Goal: Task Accomplishment & Management: Complete application form

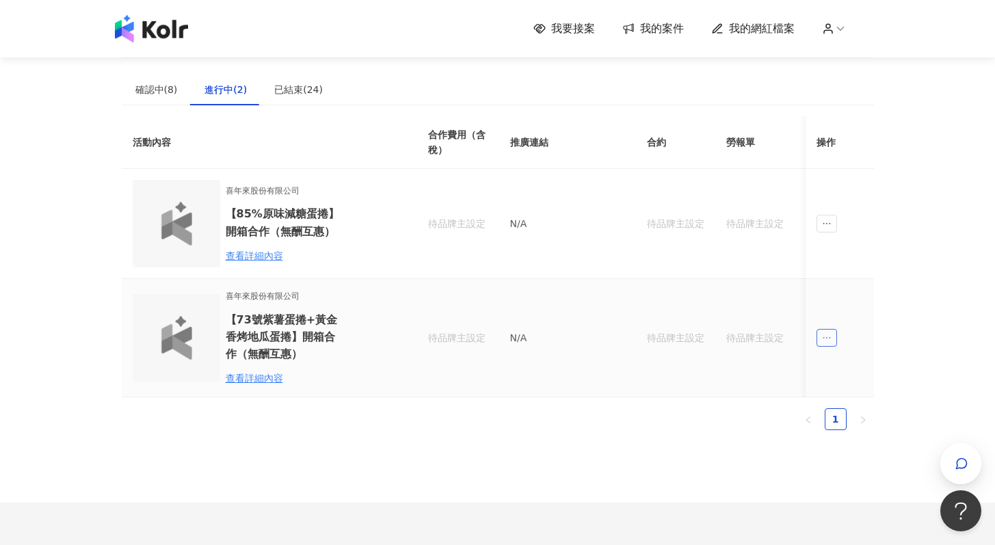
click at [828, 340] on icon "ellipsis" at bounding box center [827, 338] width 10 height 10
click at [824, 344] on span "ellipsis" at bounding box center [827, 338] width 21 height 18
click at [851, 393] on div "傳訊" at bounding box center [852, 399] width 48 height 15
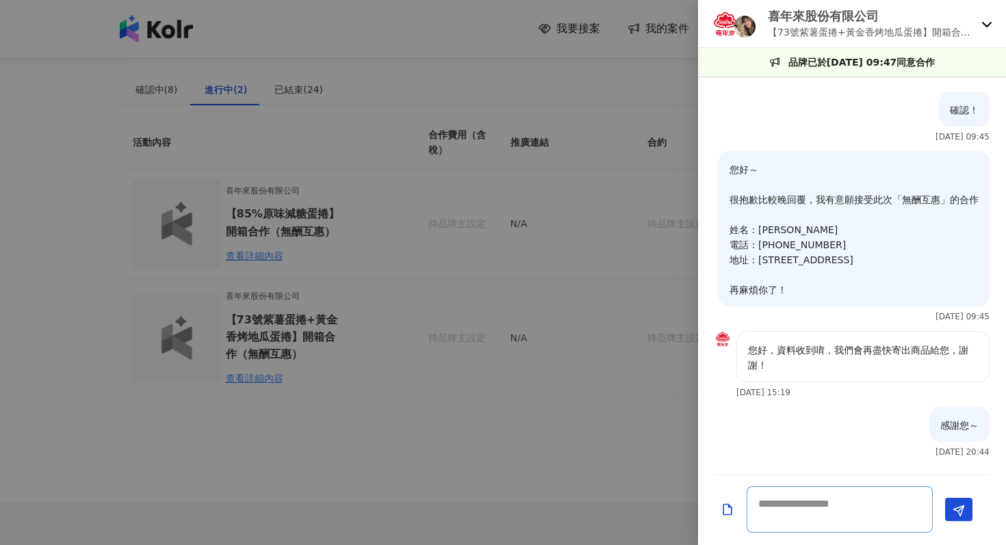
click at [798, 501] on textarea at bounding box center [839, 509] width 186 height 47
type textarea "*"
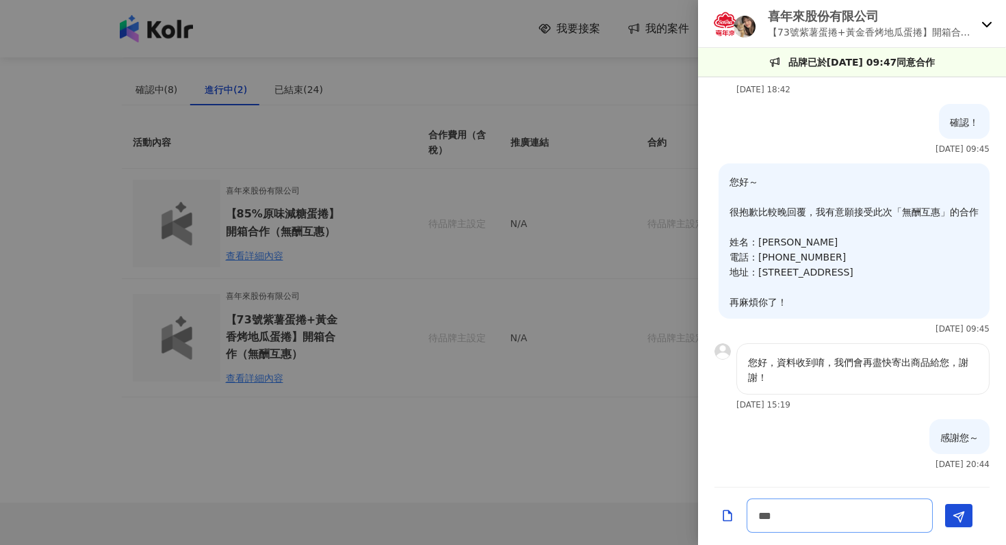
type textarea "**"
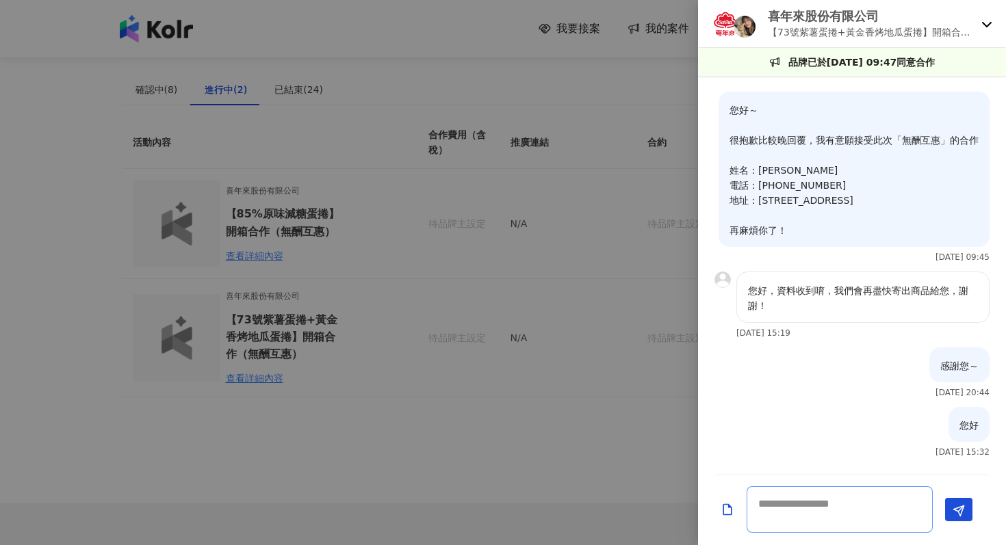
paste textarea "**********"
type textarea "**********"
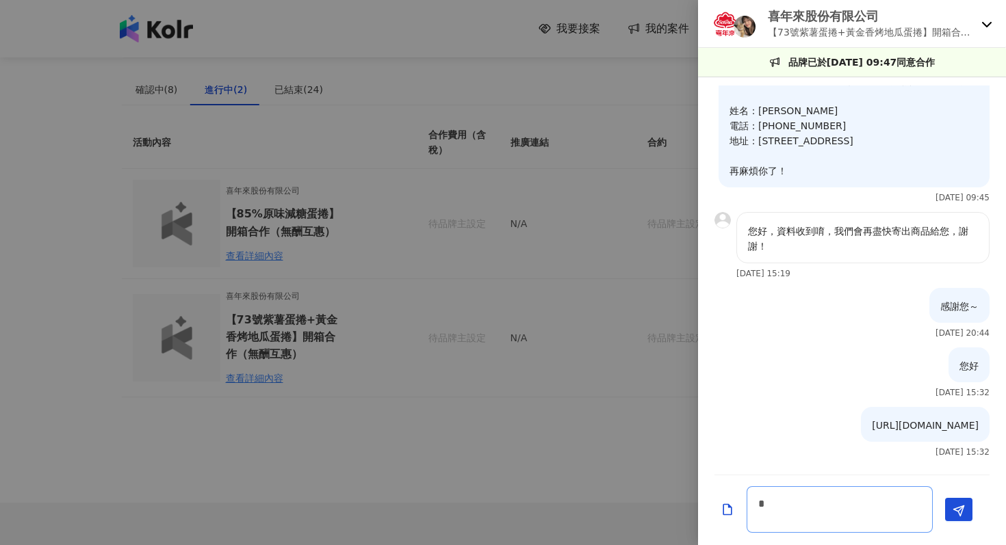
scroll to position [928, 0]
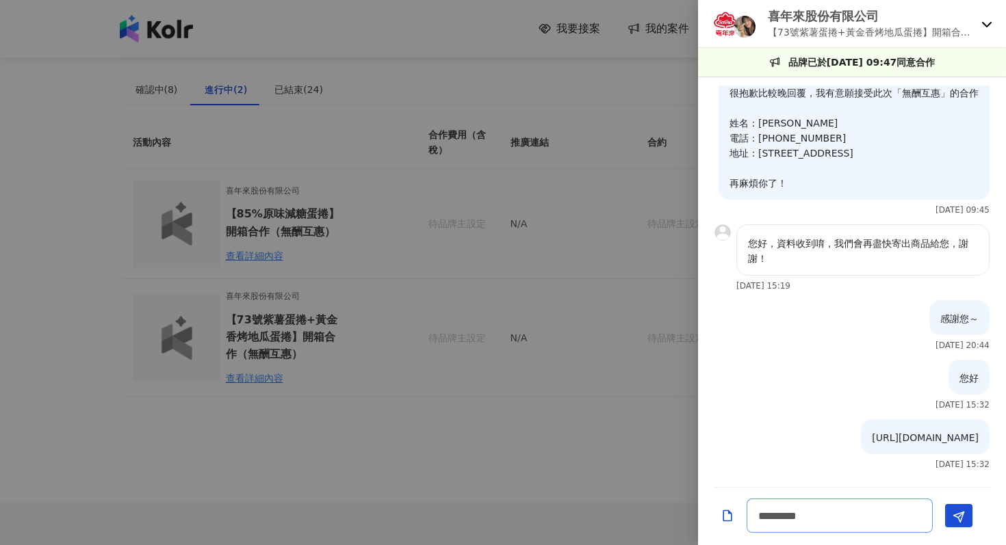
type textarea "*******"
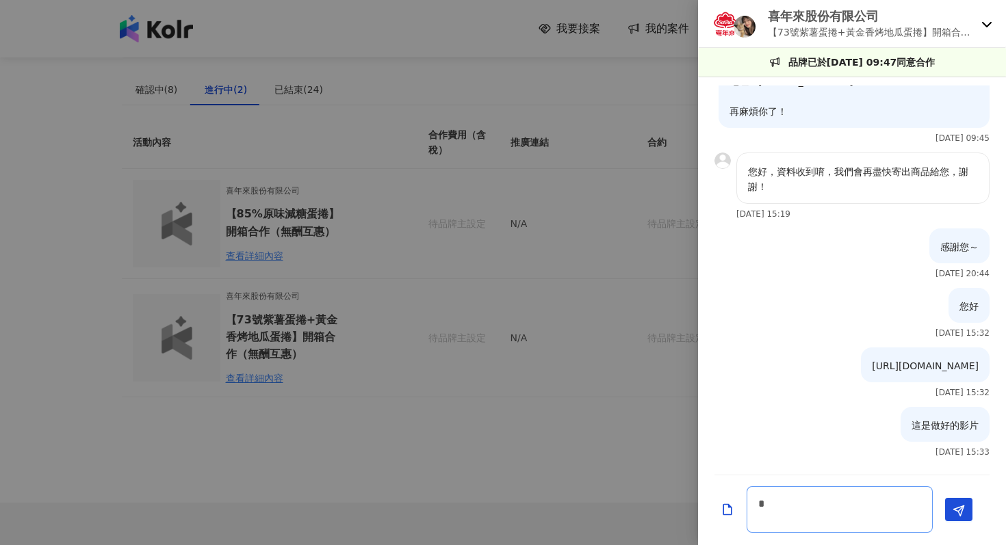
scroll to position [987, 0]
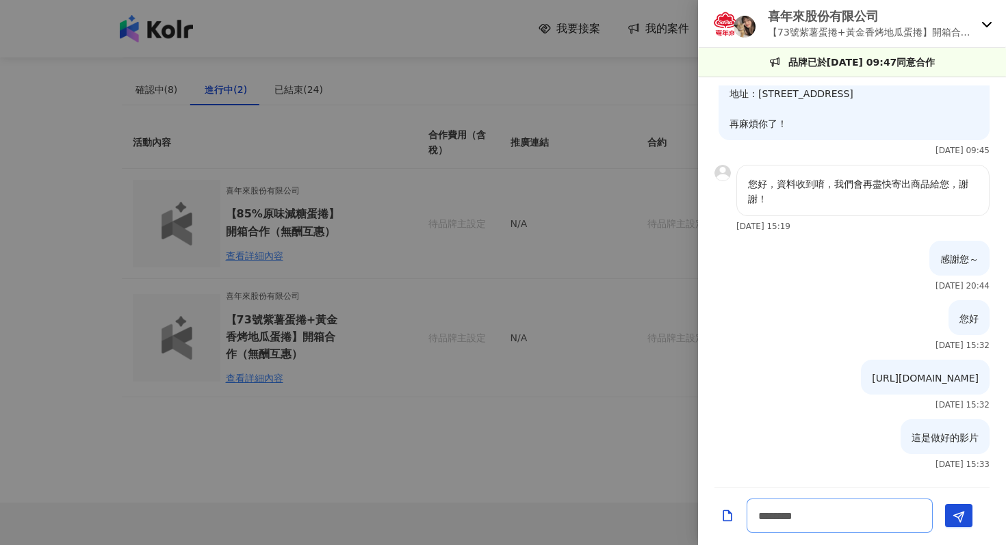
type textarea "******"
type textarea "****"
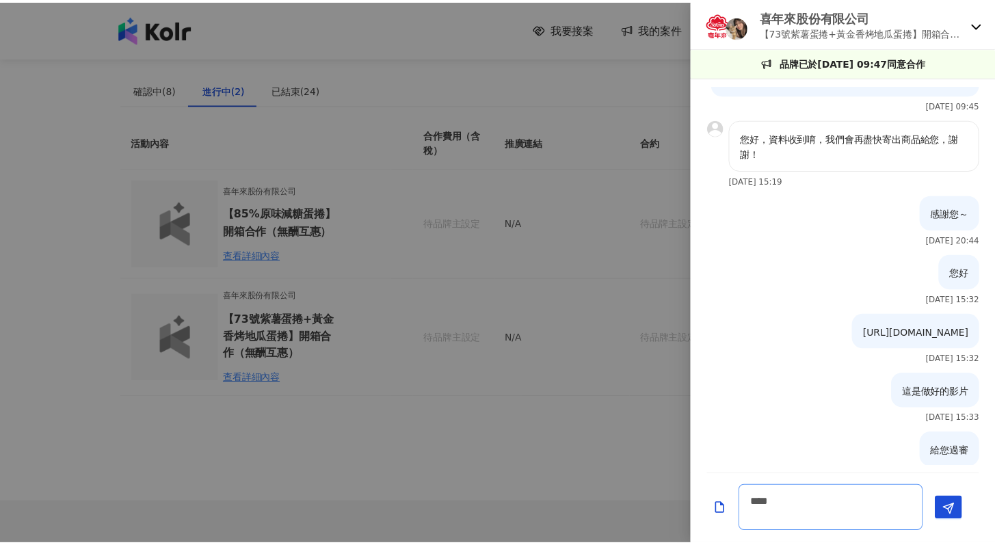
scroll to position [1059, 0]
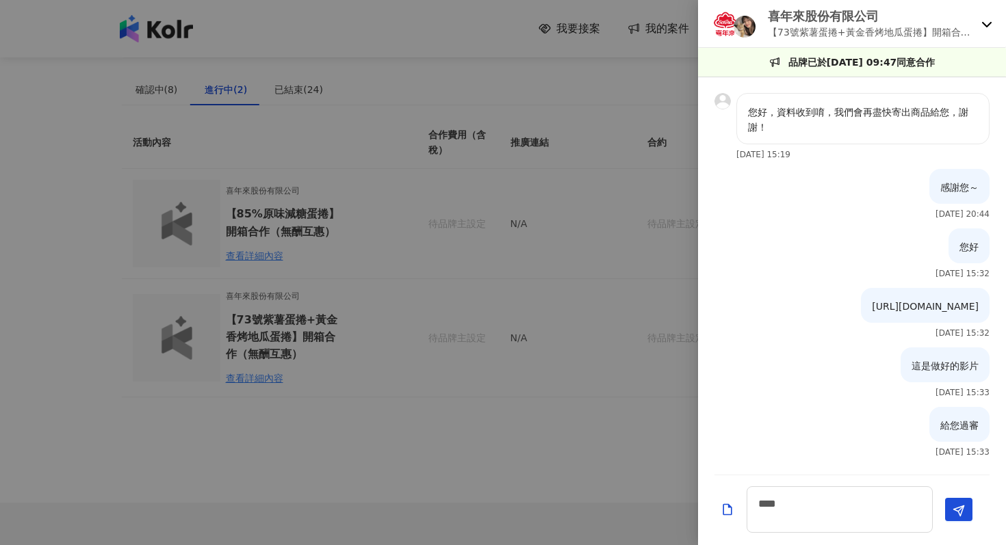
click at [468, 314] on div at bounding box center [503, 272] width 1006 height 545
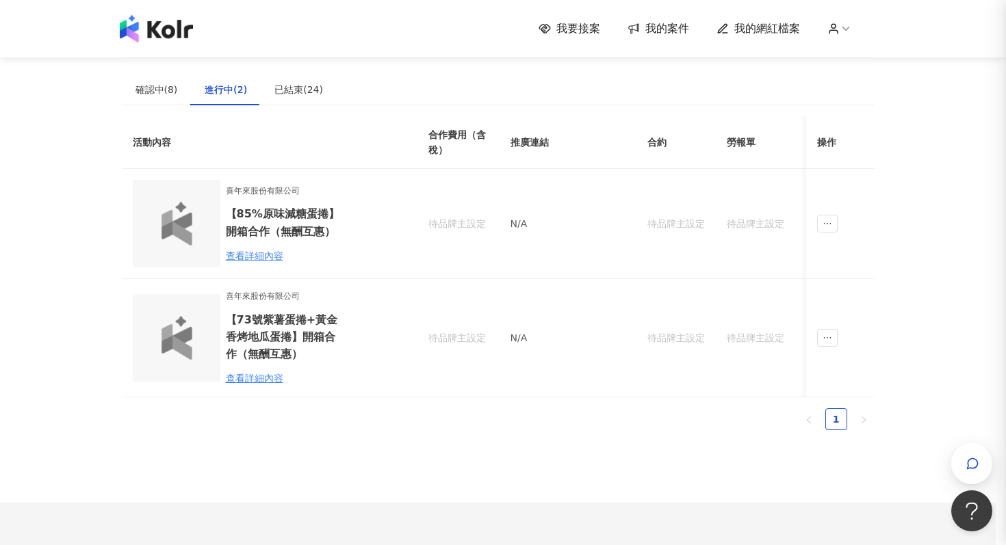
click at [327, 245] on div at bounding box center [503, 272] width 1006 height 545
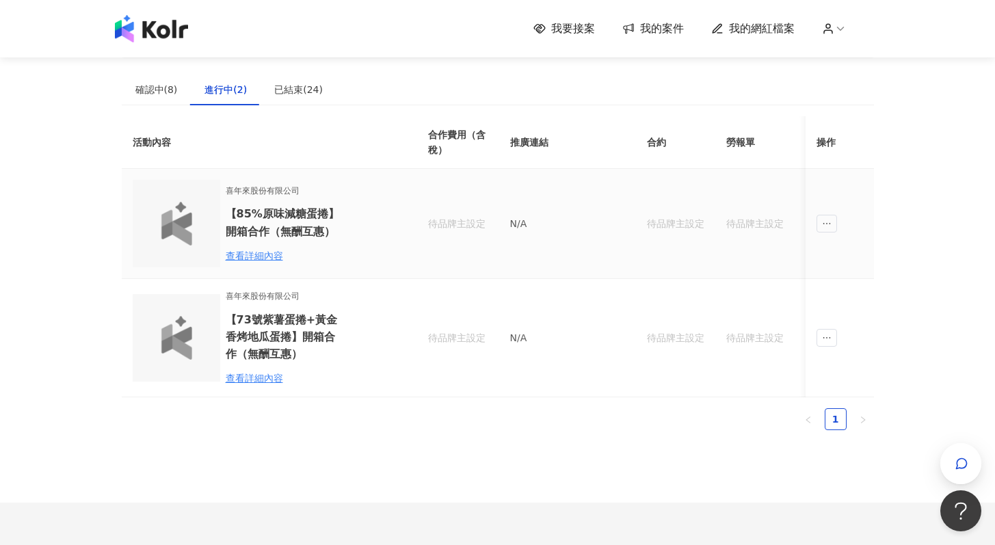
click at [846, 222] on td at bounding box center [840, 224] width 68 height 110
click at [834, 227] on span "ellipsis" at bounding box center [827, 224] width 21 height 18
click at [861, 289] on div "傳訊" at bounding box center [852, 285] width 48 height 15
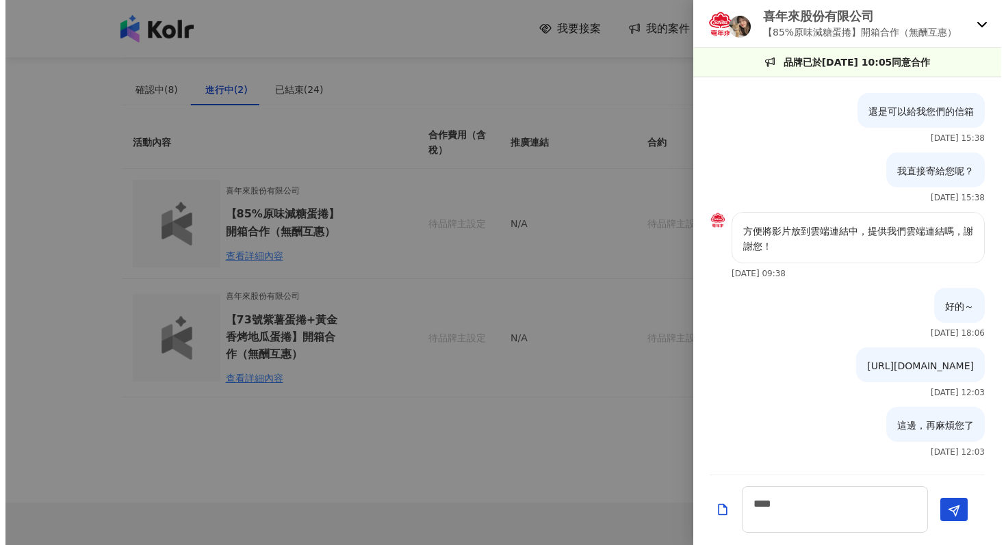
scroll to position [577, 0]
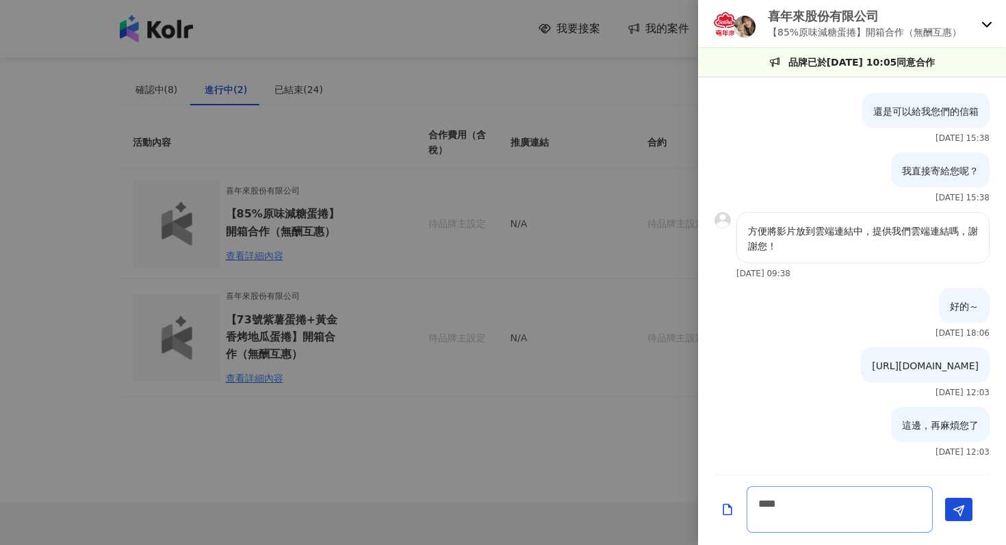
click at [825, 503] on textarea "****" at bounding box center [839, 509] width 186 height 47
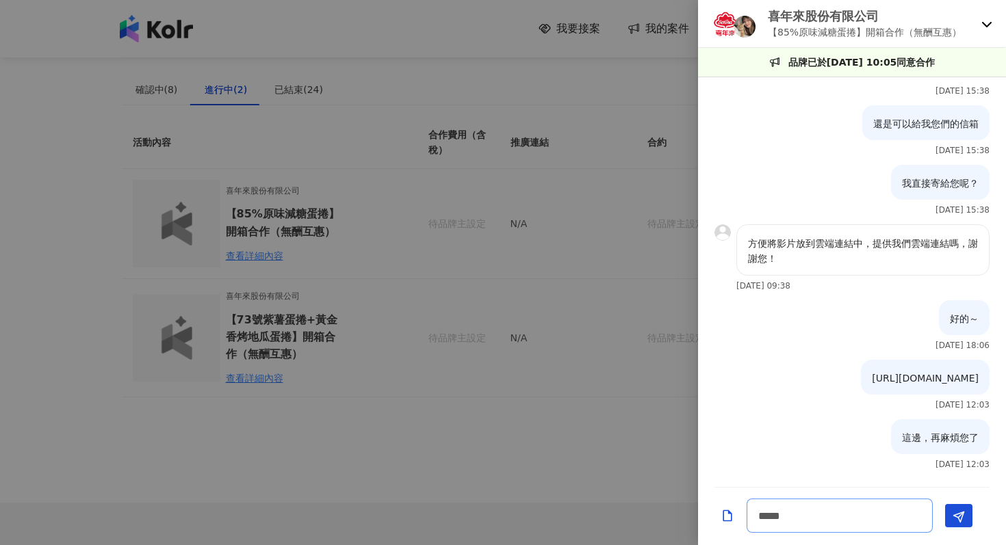
type textarea "******"
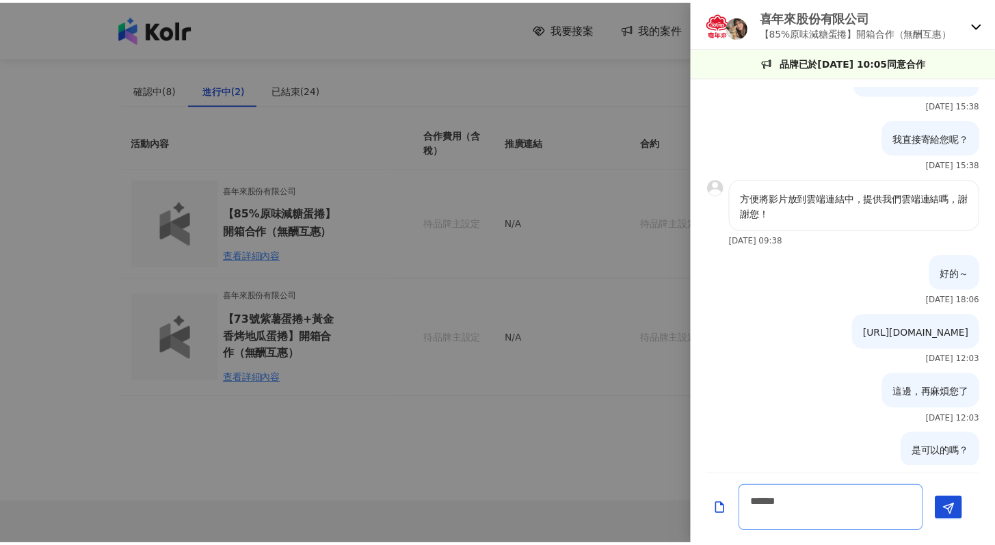
scroll to position [637, 0]
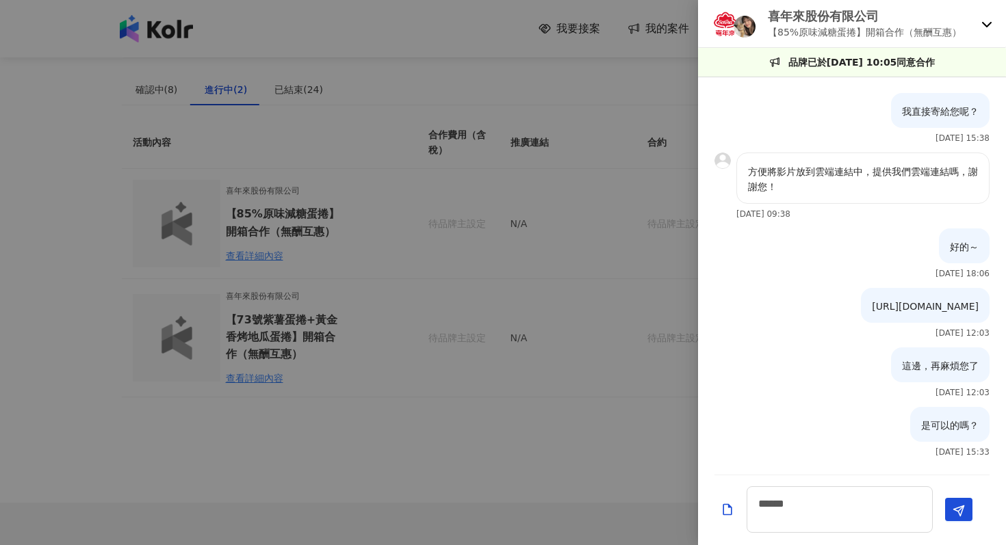
click at [441, 241] on div at bounding box center [503, 272] width 1006 height 545
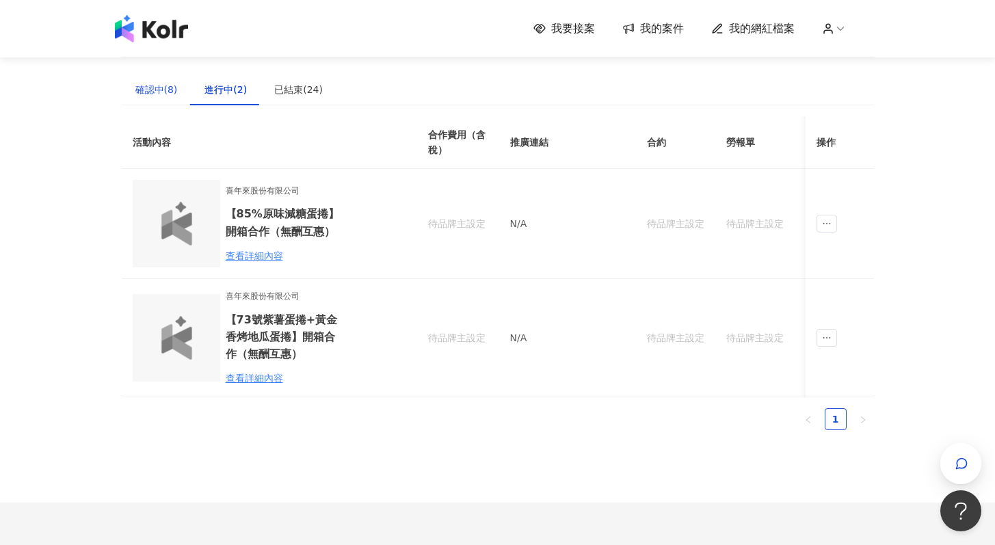
click at [161, 86] on div "確認中(8)" at bounding box center [156, 89] width 42 height 15
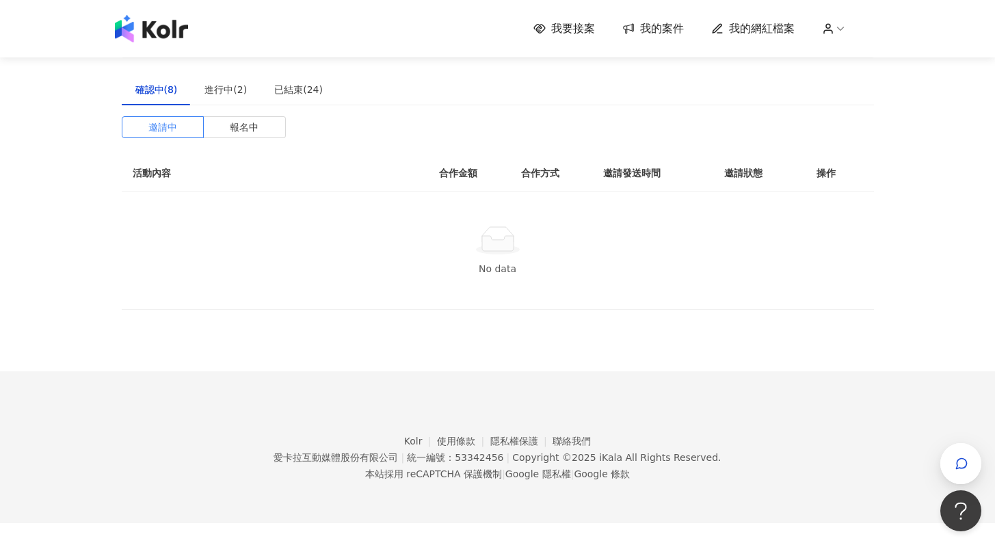
click at [157, 33] on img at bounding box center [151, 28] width 73 height 27
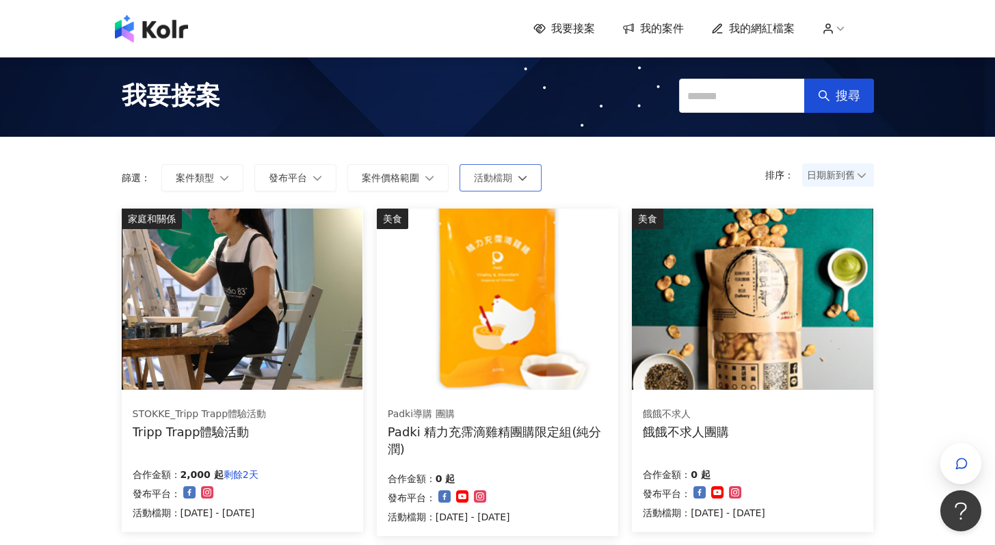
click at [486, 182] on span "活動檔期" at bounding box center [493, 177] width 38 height 11
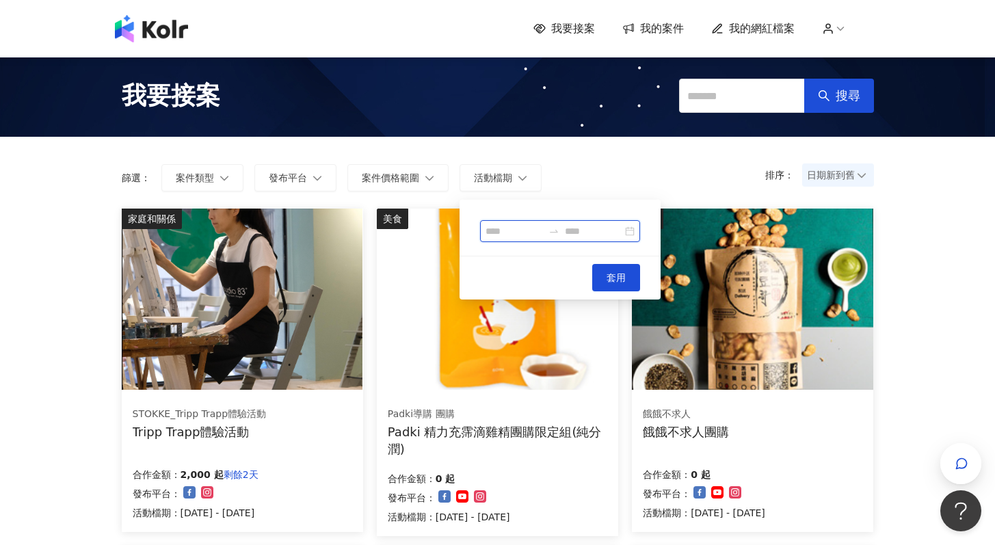
click at [585, 229] on input at bounding box center [593, 231] width 57 height 15
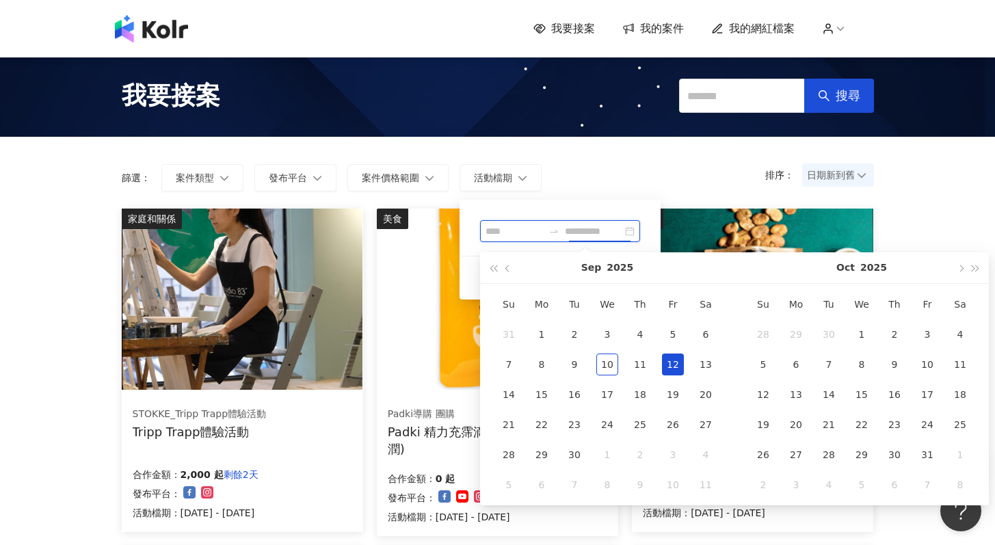
type input "**********"
click at [512, 233] on input at bounding box center [514, 231] width 57 height 15
click at [607, 235] on input at bounding box center [593, 231] width 57 height 15
type input "**********"
click at [512, 226] on input at bounding box center [514, 231] width 57 height 15
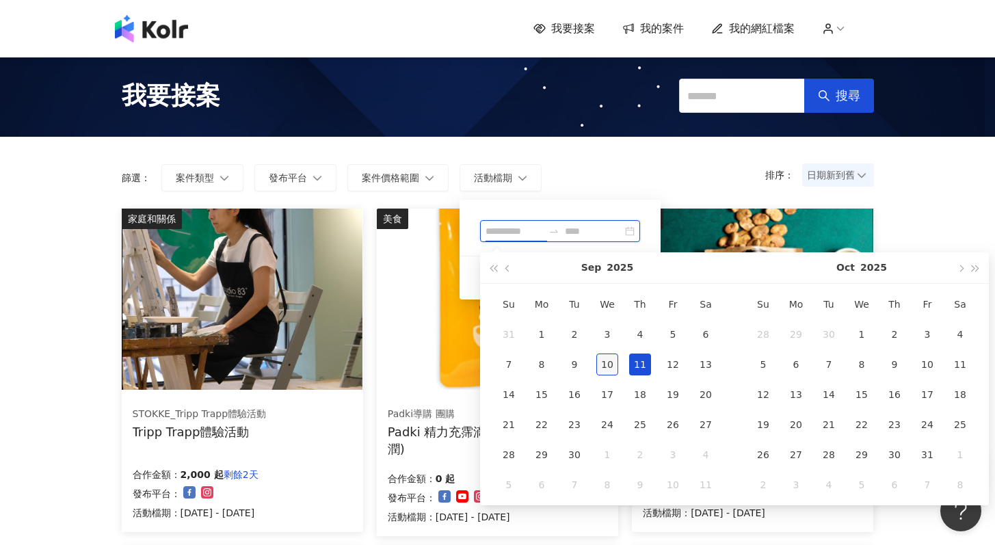
type input "**********"
click at [606, 362] on div "10" at bounding box center [608, 365] width 22 height 22
type input "**********"
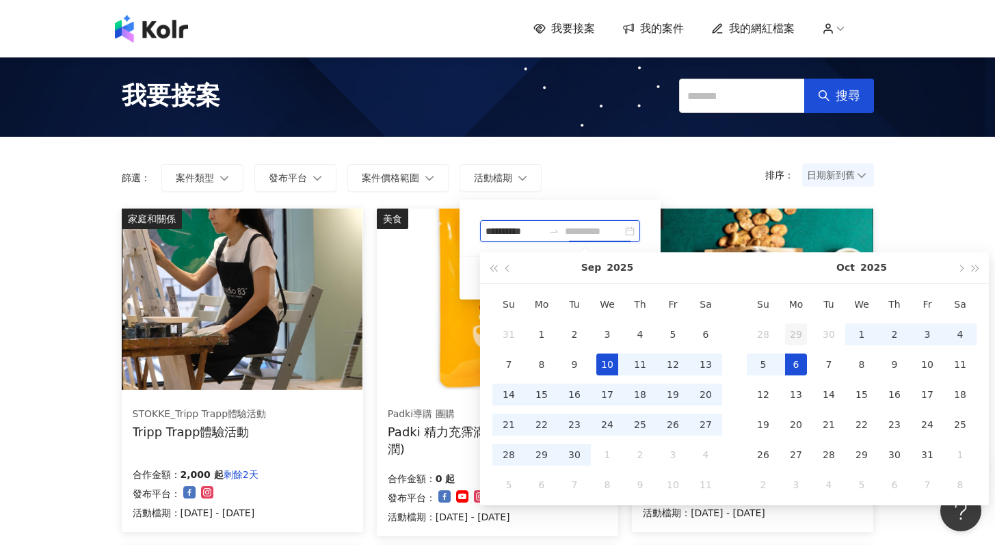
type input "**********"
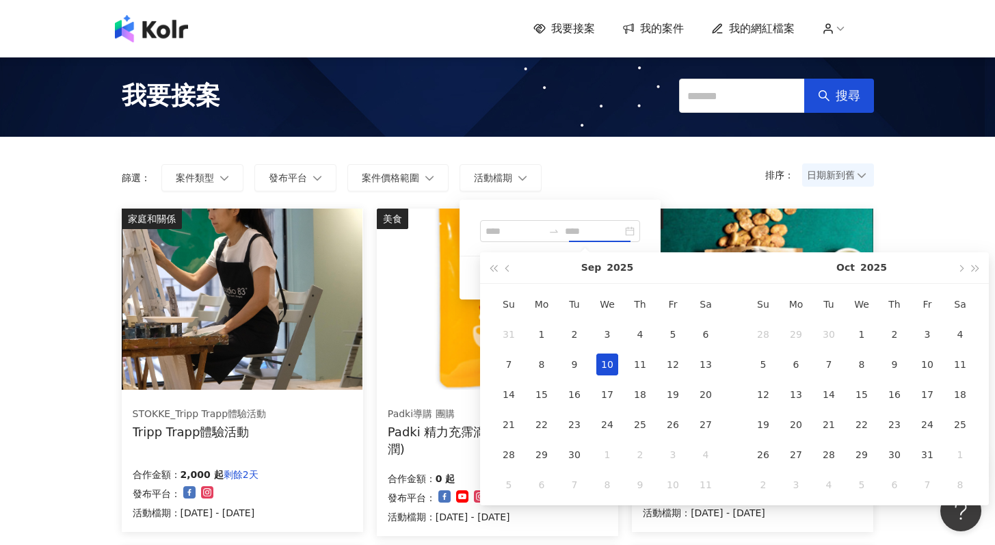
click at [581, 153] on div "排序： 日期新到舊 篩選： 案件類型 發布平台 案件價格範圍 活動檔期 套用 清除 套用" at bounding box center [498, 173] width 780 height 72
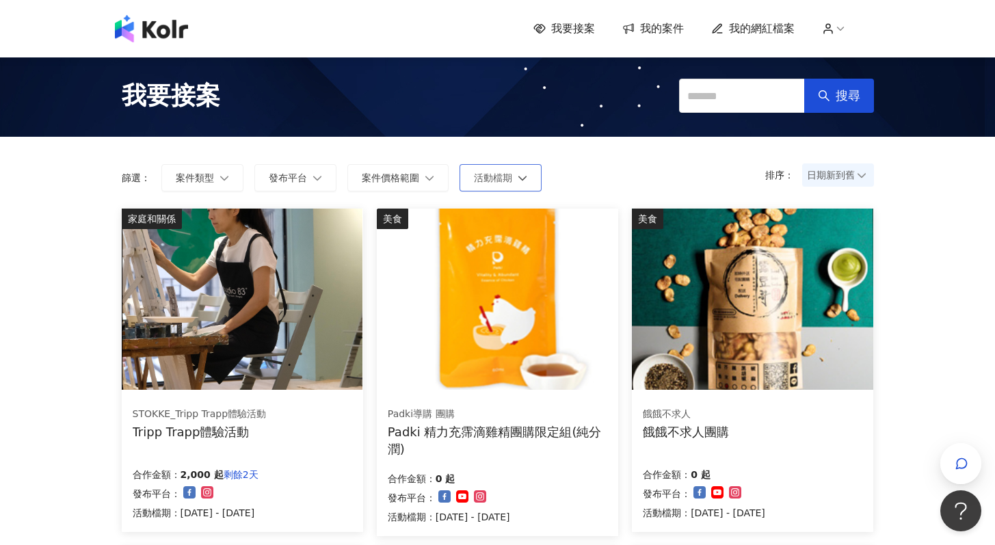
click at [508, 175] on span "活動檔期" at bounding box center [493, 177] width 38 height 11
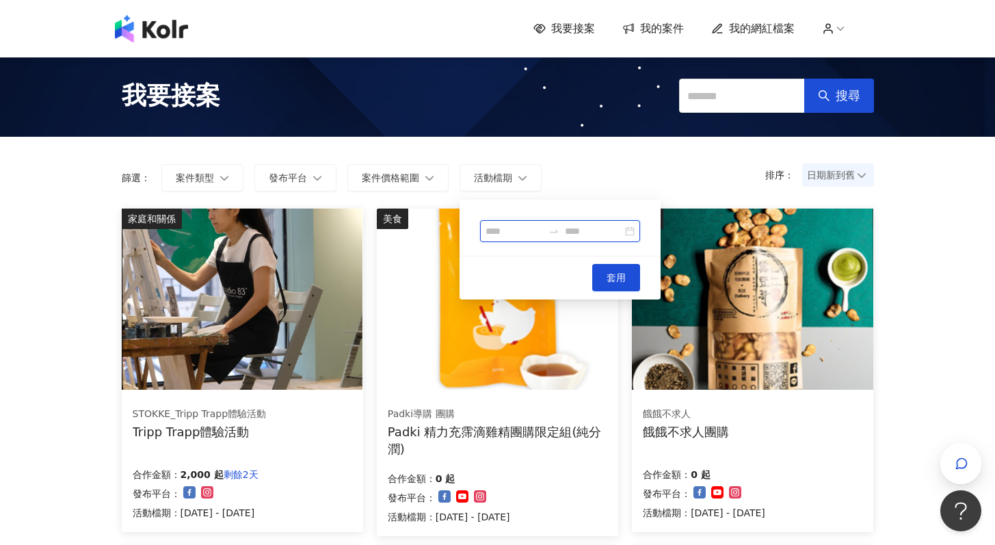
click at [524, 230] on input at bounding box center [514, 231] width 57 height 15
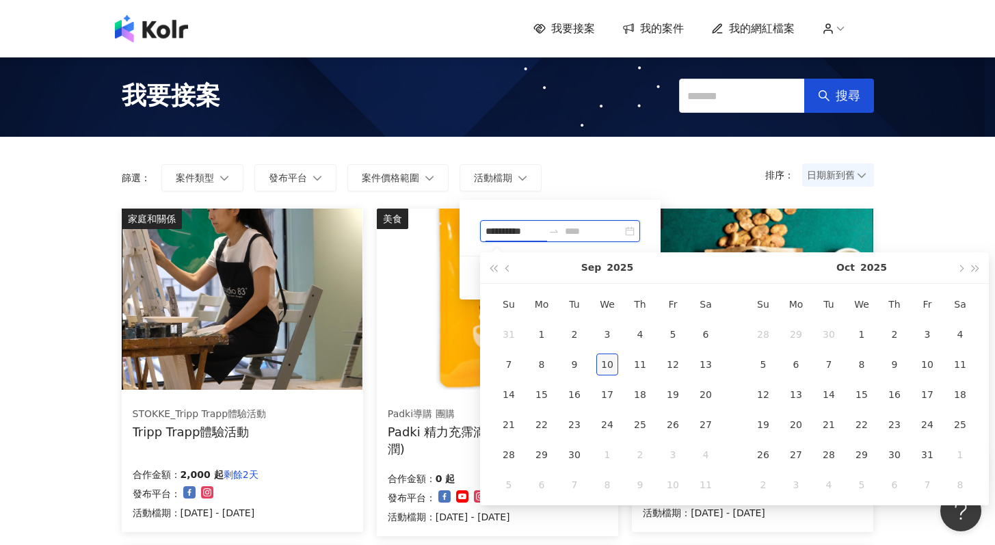
type input "**********"
click at [603, 365] on div "10" at bounding box center [608, 365] width 22 height 22
type input "**********"
click at [978, 267] on span "button" at bounding box center [976, 268] width 7 height 7
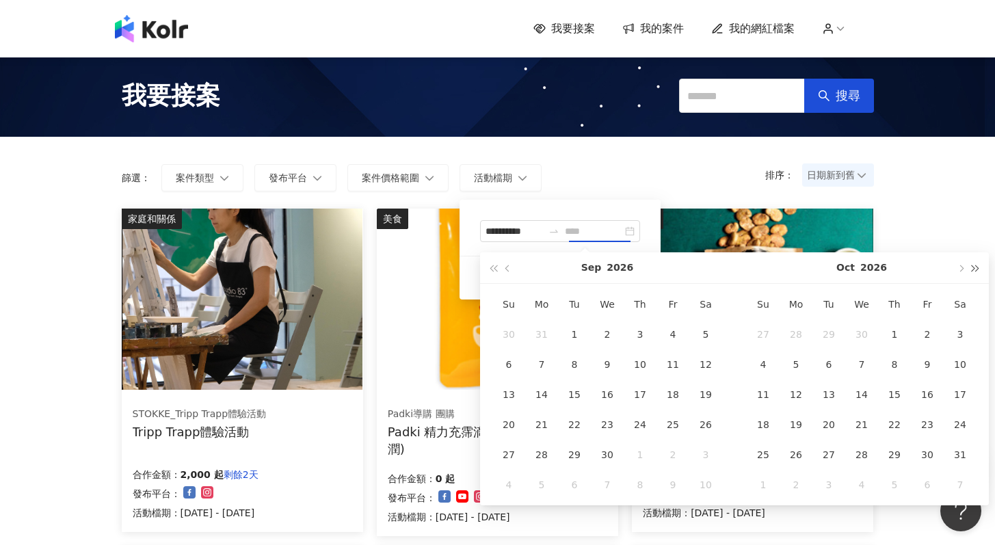
click at [978, 268] on span "button" at bounding box center [976, 268] width 7 height 7
click at [490, 269] on span "button" at bounding box center [493, 268] width 7 height 7
click at [962, 268] on span "button" at bounding box center [960, 268] width 7 height 7
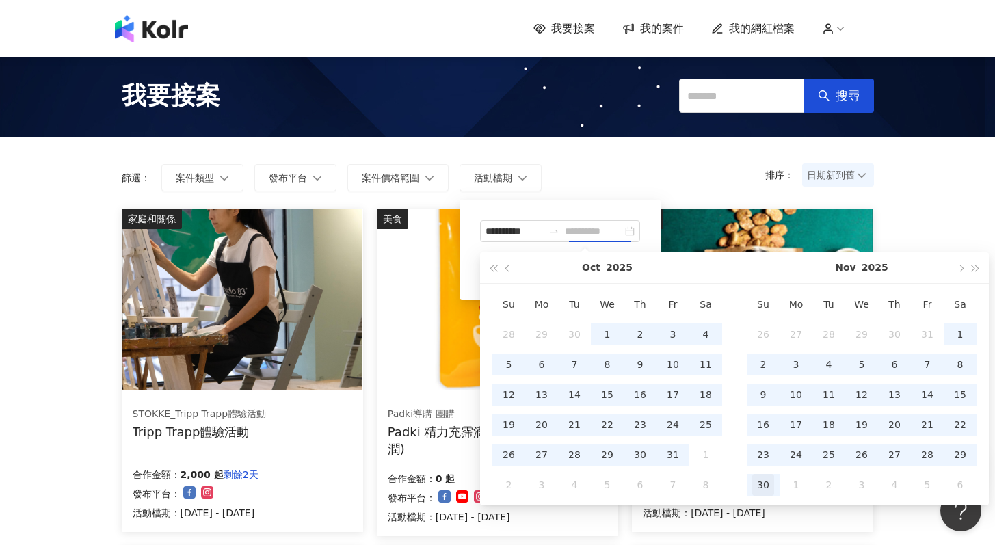
type input "**********"
click at [768, 484] on div "30" at bounding box center [764, 485] width 22 height 22
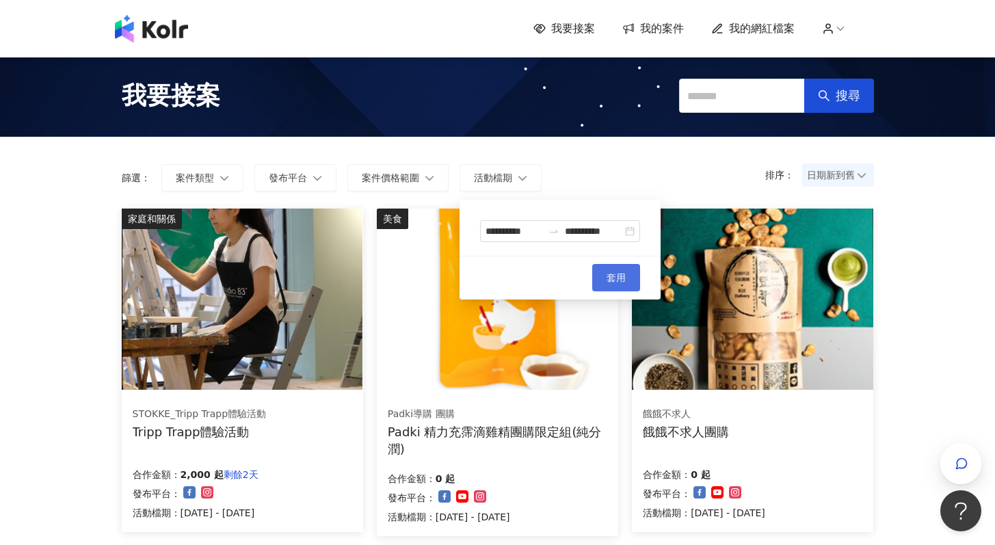
click at [626, 278] on span "套用" at bounding box center [616, 277] width 19 height 11
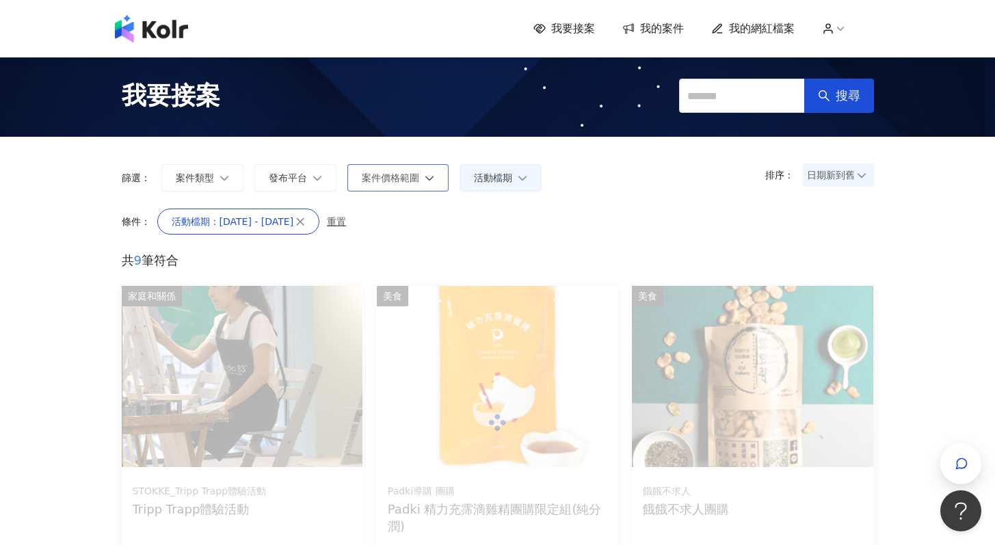
click at [416, 182] on span "案件價格範圍" at bounding box center [390, 177] width 57 height 11
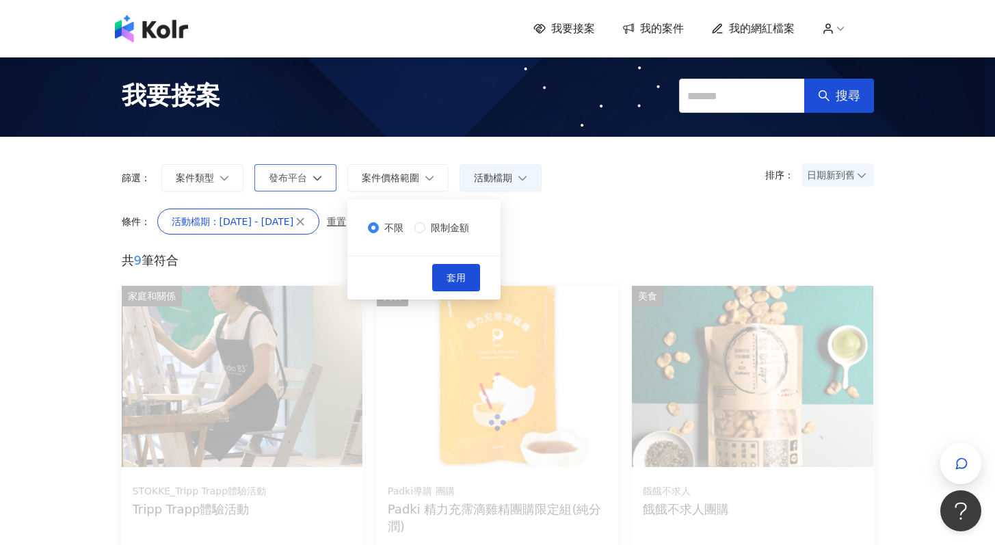
click at [278, 186] on button "發布平台" at bounding box center [295, 177] width 82 height 27
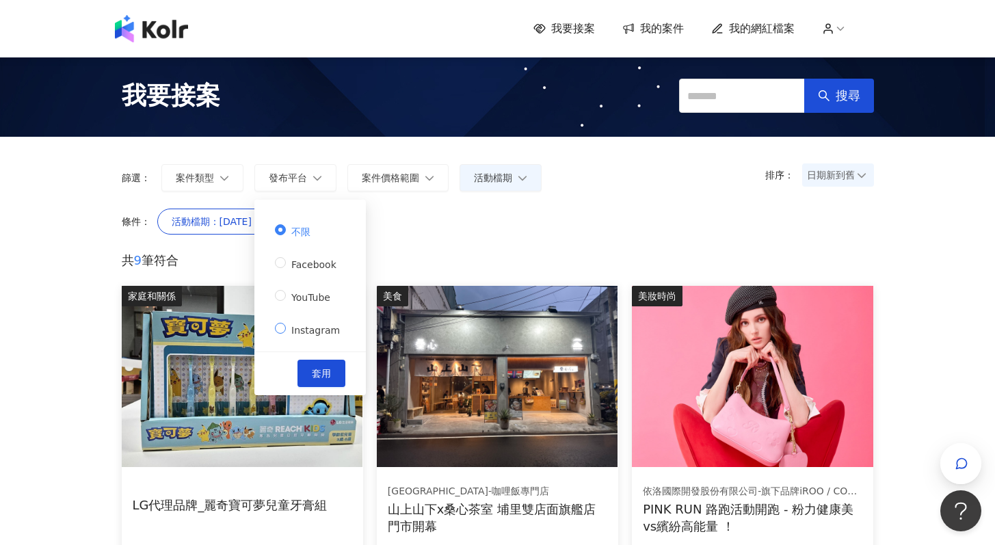
click at [322, 323] on label "Instagram" at bounding box center [310, 328] width 70 height 19
click at [319, 376] on span "套用" at bounding box center [321, 373] width 19 height 11
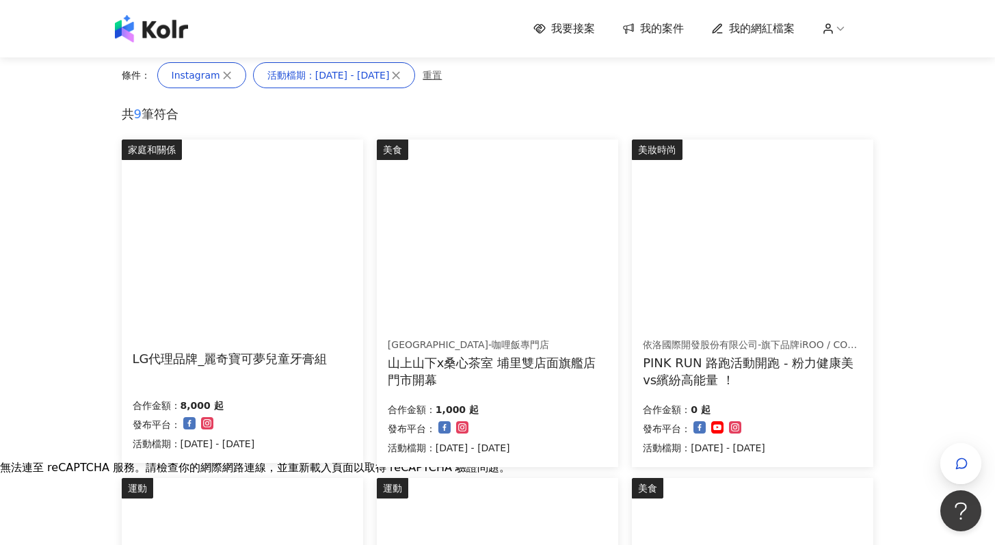
scroll to position [163, 0]
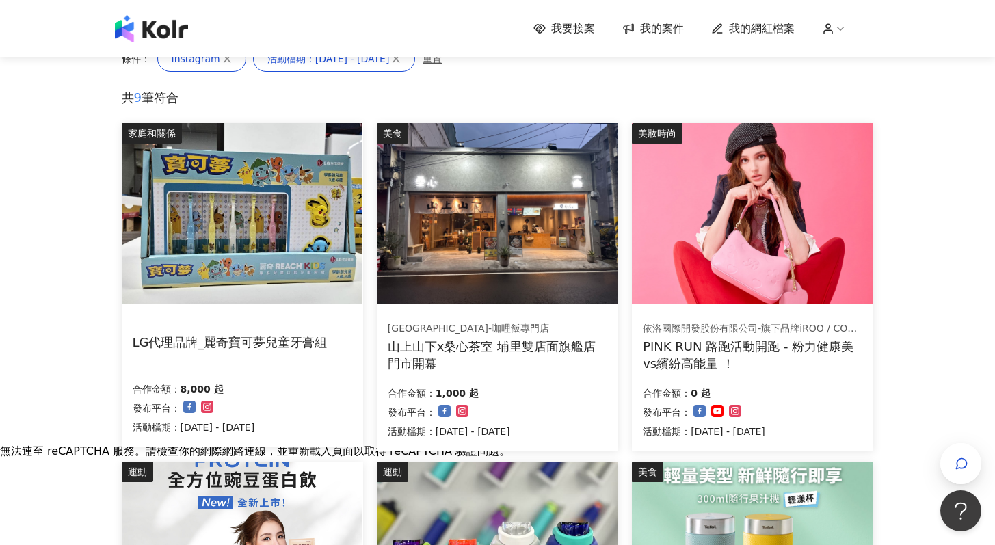
click at [254, 240] on img at bounding box center [242, 213] width 241 height 181
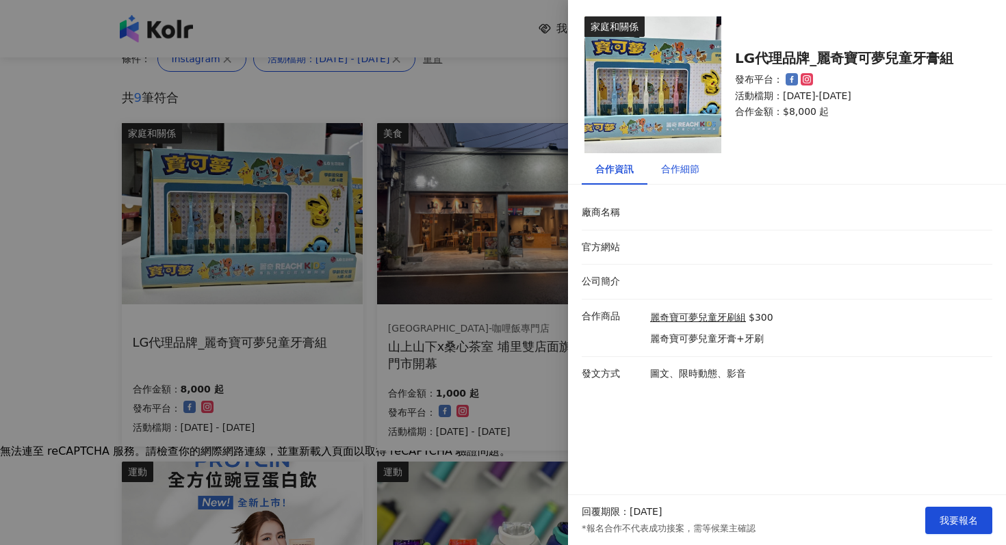
click at [677, 168] on div "合作細節" at bounding box center [680, 168] width 38 height 15
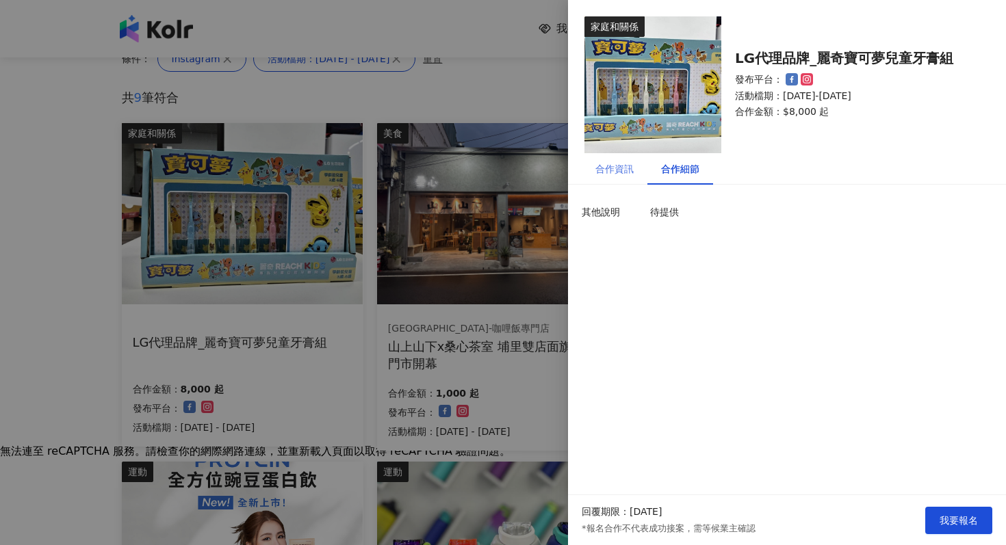
click at [621, 158] on div "合作資訊" at bounding box center [614, 168] width 66 height 31
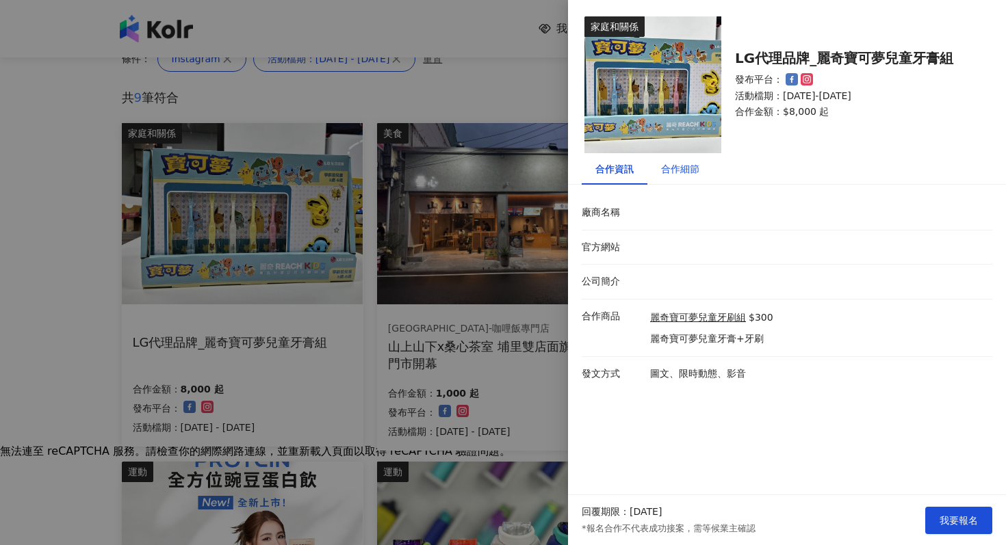
click at [688, 172] on div "合作細節" at bounding box center [680, 168] width 38 height 15
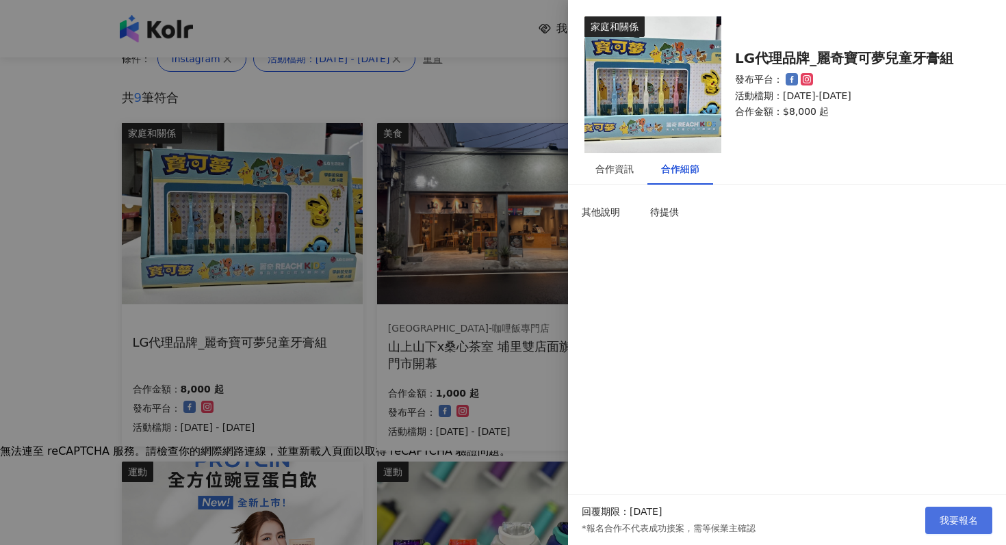
click at [971, 516] on span "我要報名" at bounding box center [958, 520] width 38 height 11
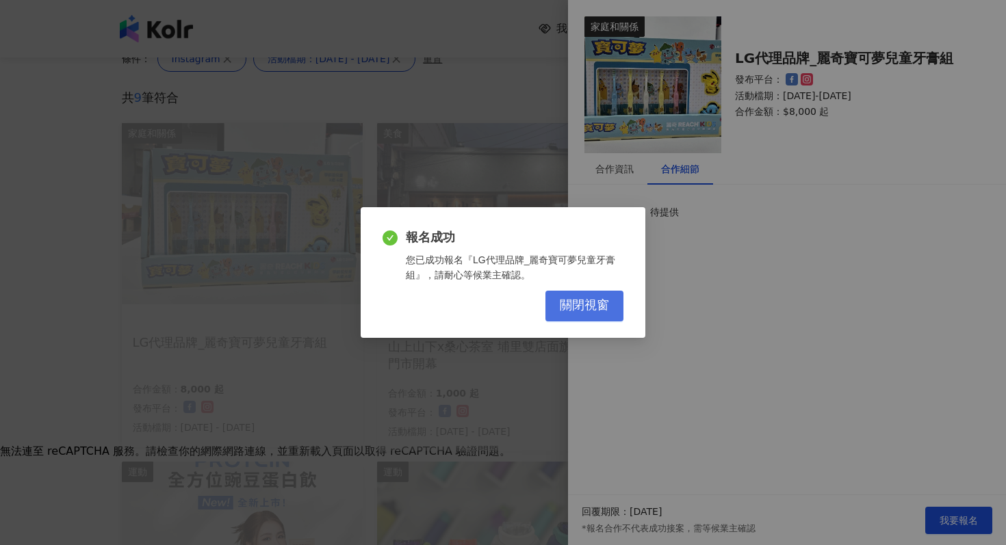
click at [576, 306] on span "關閉視窗" at bounding box center [584, 305] width 49 height 15
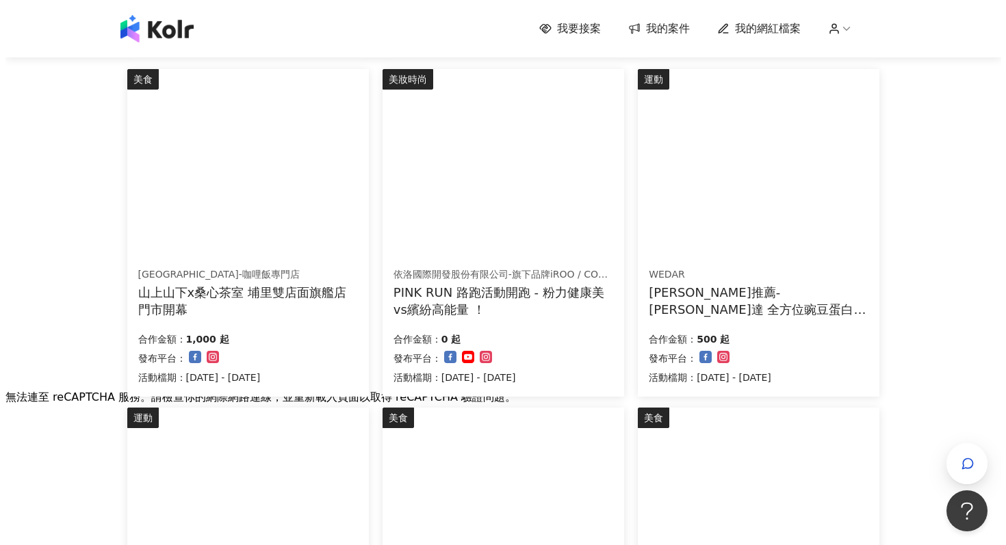
scroll to position [218, 0]
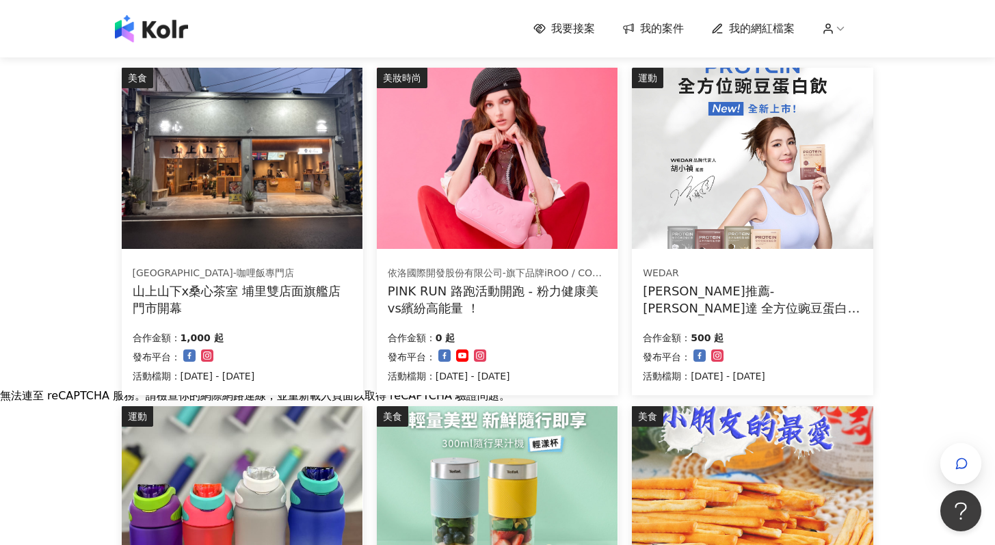
click at [239, 179] on img at bounding box center [242, 158] width 241 height 181
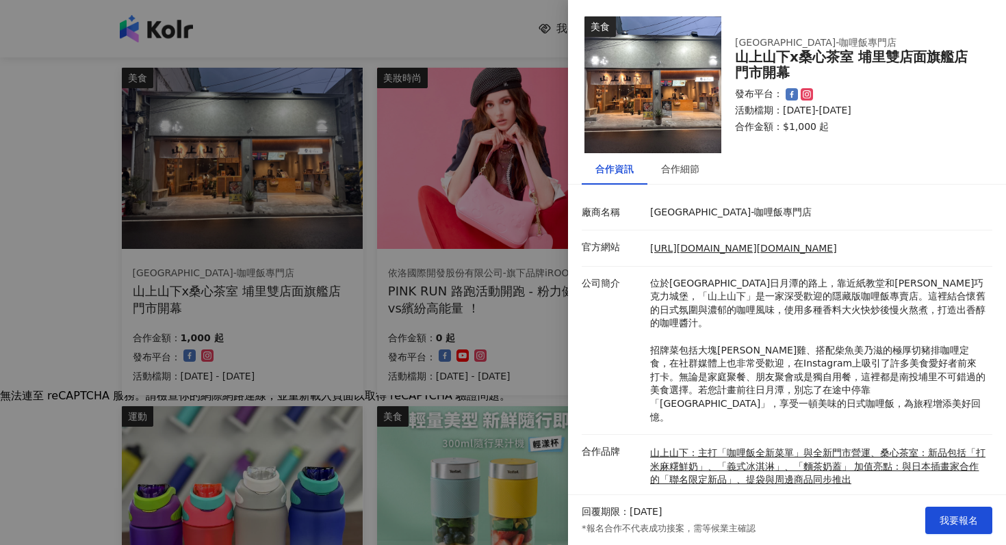
click at [228, 254] on div at bounding box center [503, 272] width 1006 height 545
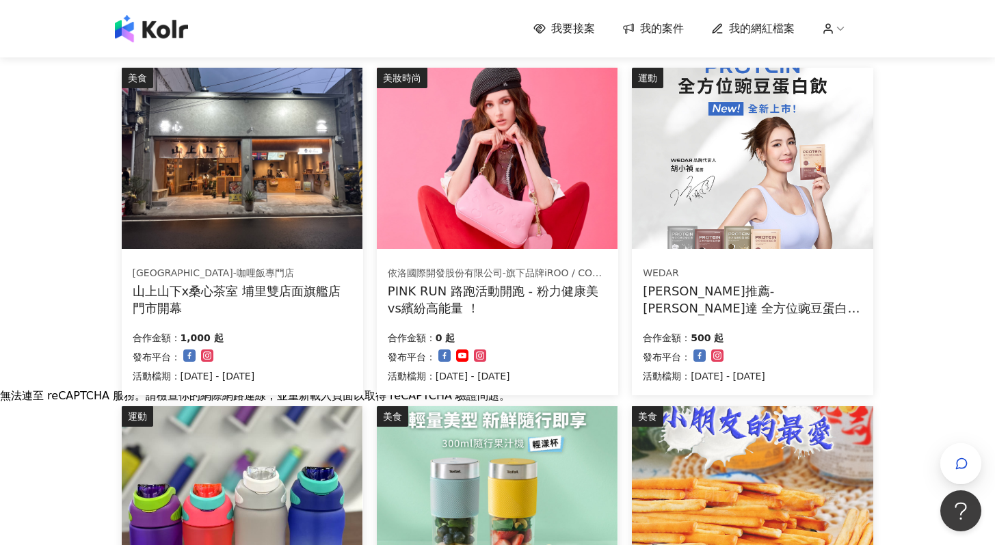
click at [549, 189] on img at bounding box center [497, 158] width 241 height 181
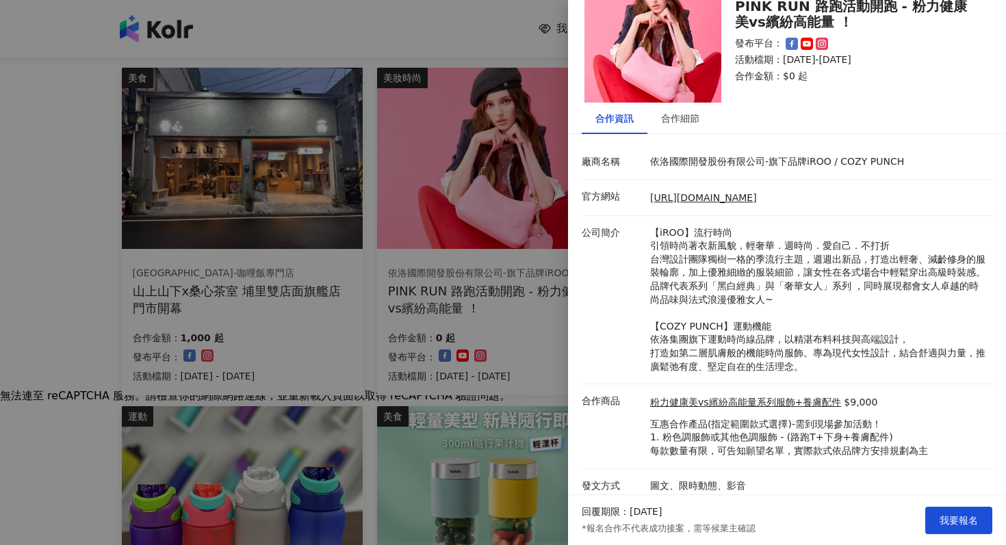
scroll to position [57, 0]
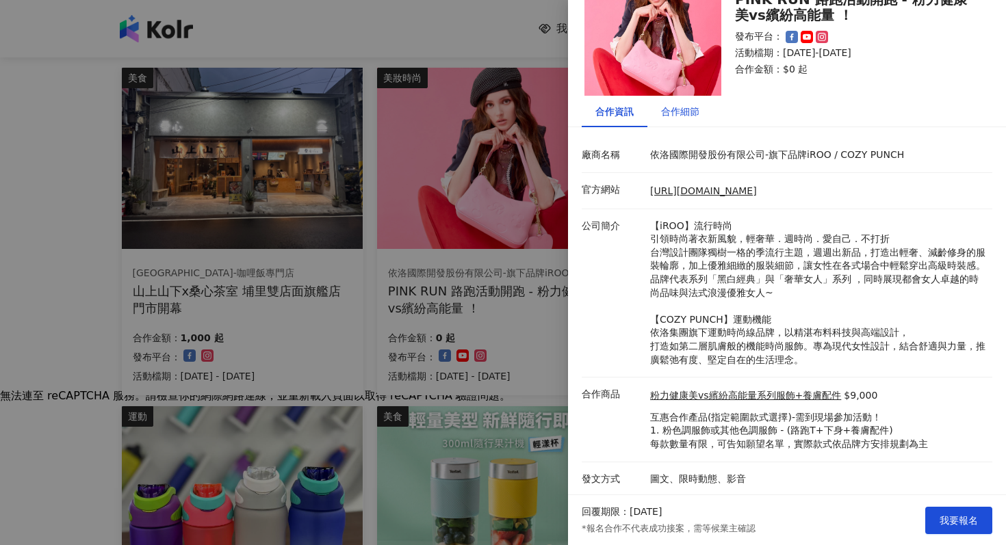
click at [675, 112] on div "合作細節" at bounding box center [680, 111] width 38 height 15
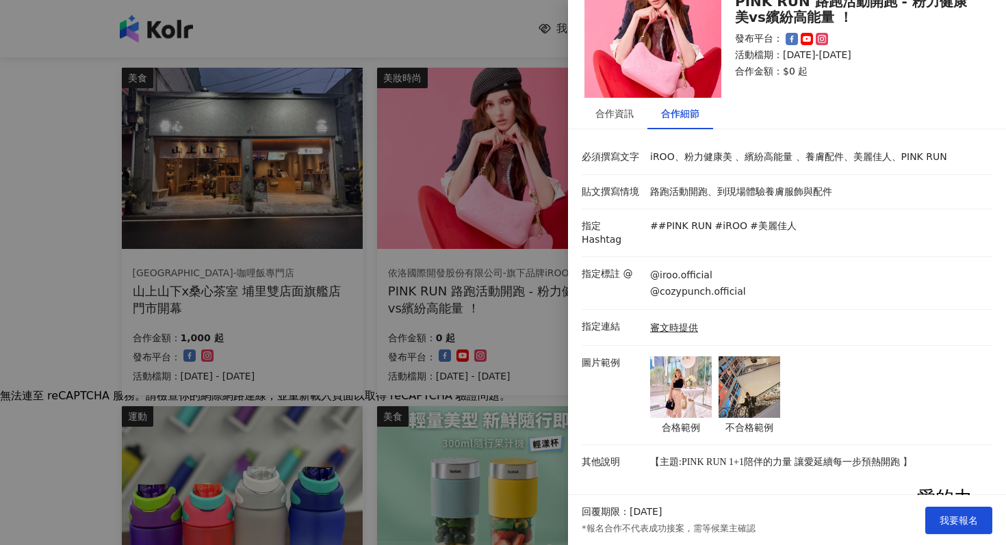
scroll to position [46, 0]
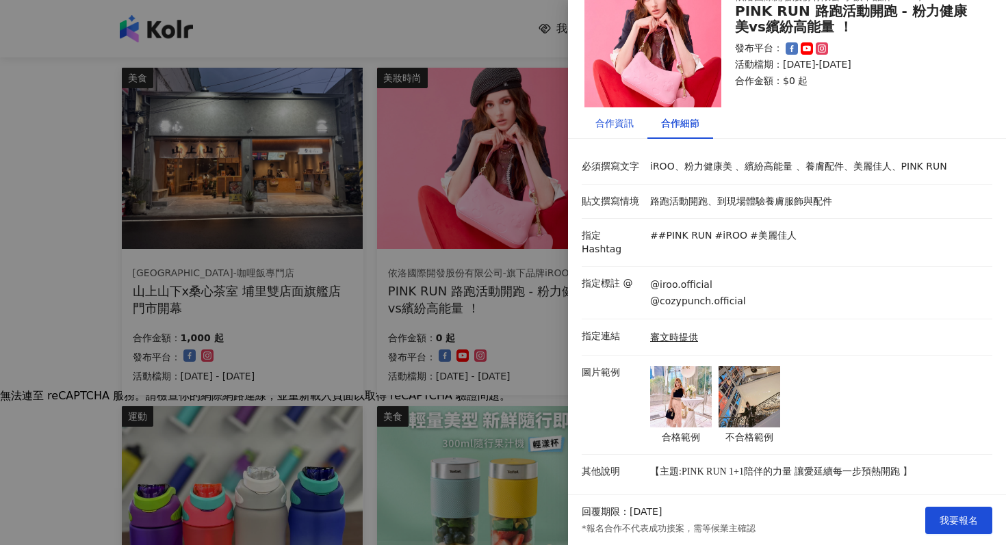
click at [618, 116] on div "合作資訊" at bounding box center [614, 123] width 38 height 15
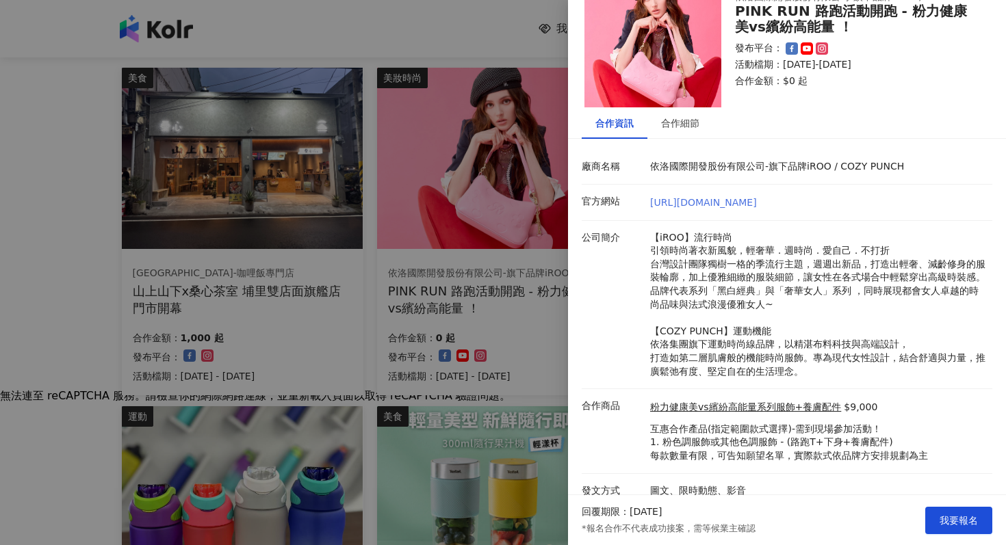
click at [724, 201] on link "[URL][DOMAIN_NAME]" at bounding box center [703, 202] width 107 height 11
click at [945, 524] on span "我要報名" at bounding box center [958, 520] width 38 height 11
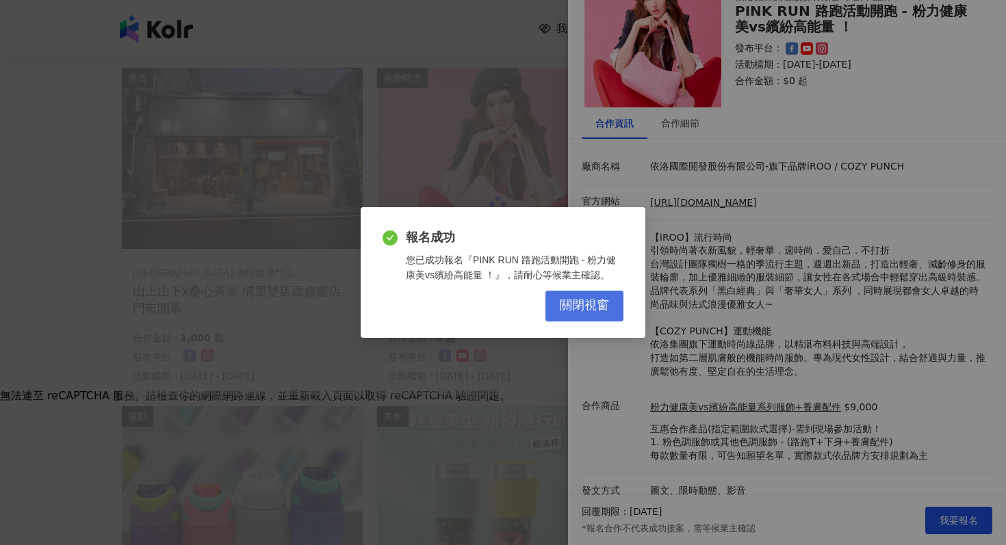
click at [601, 311] on span "關閉視窗" at bounding box center [584, 305] width 49 height 15
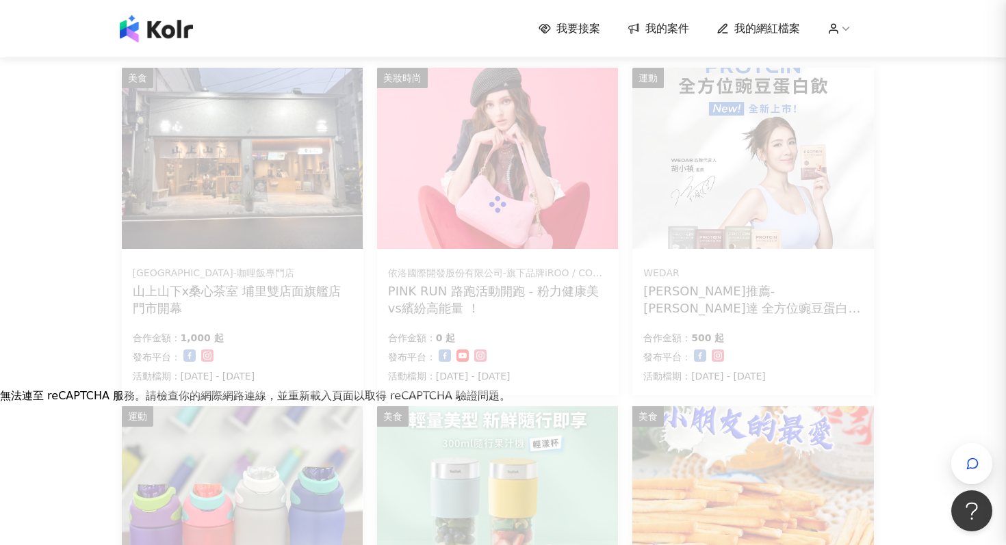
scroll to position [0, 0]
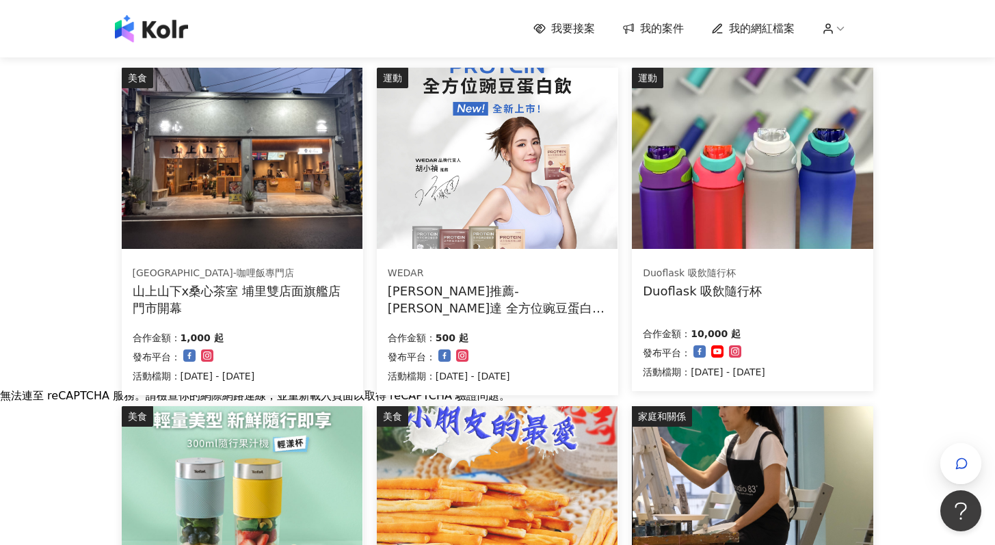
click at [516, 186] on img at bounding box center [497, 158] width 241 height 181
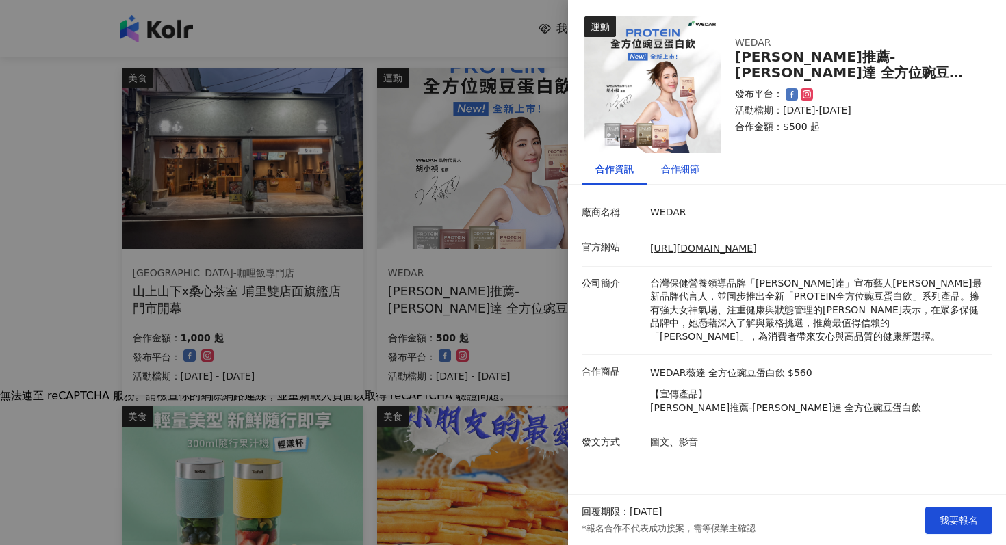
click at [666, 171] on div "合作細節" at bounding box center [680, 168] width 38 height 15
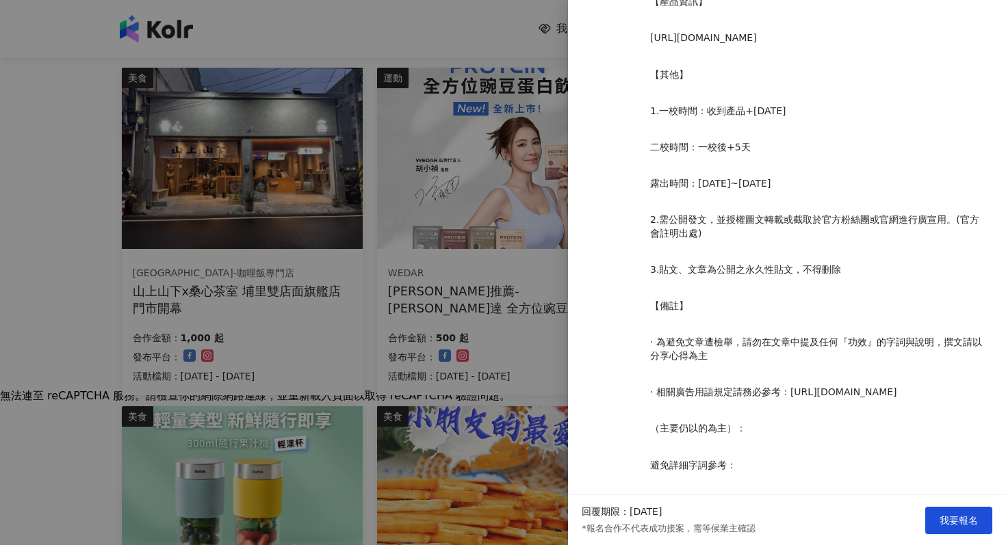
scroll to position [1566, 0]
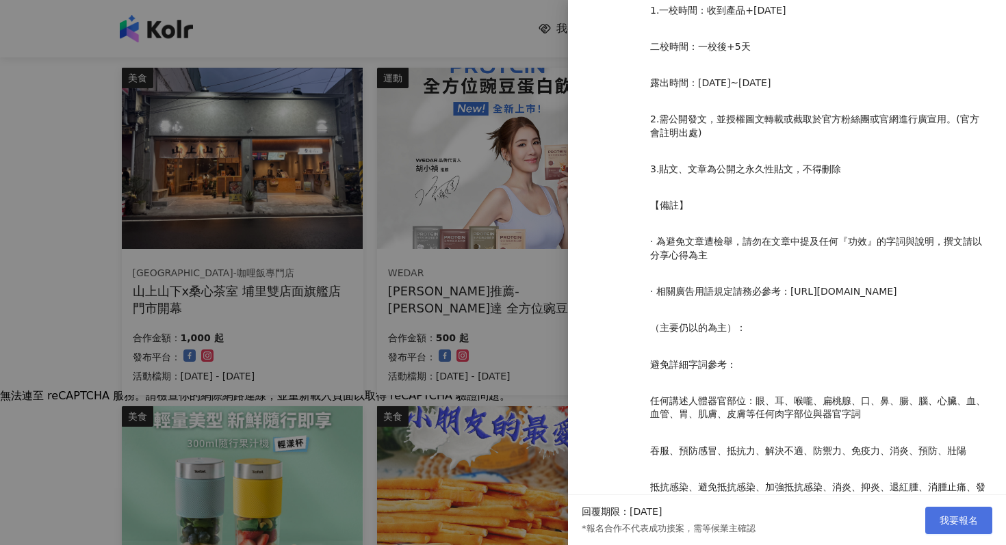
click at [955, 521] on span "我要報名" at bounding box center [958, 520] width 38 height 11
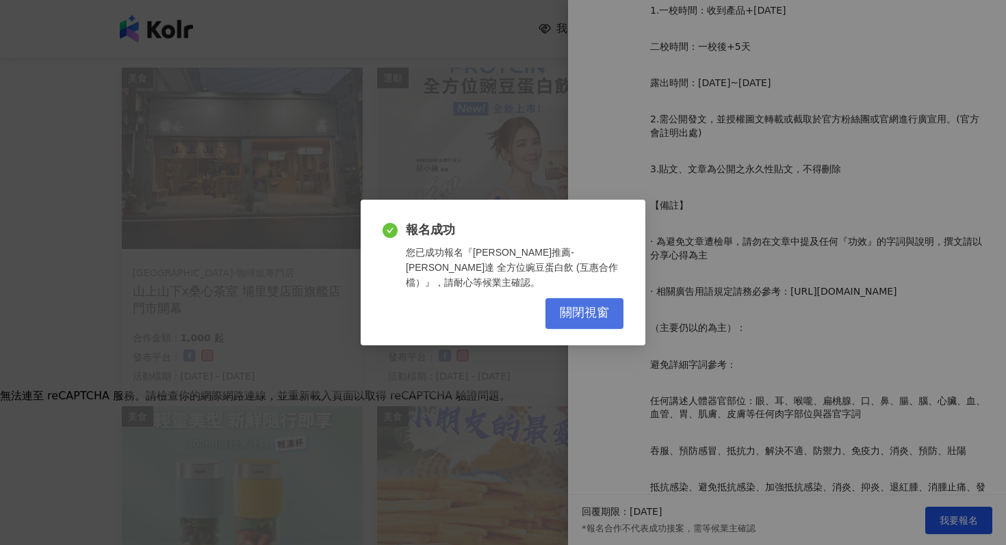
click at [584, 307] on span "關閉視窗" at bounding box center [584, 313] width 49 height 15
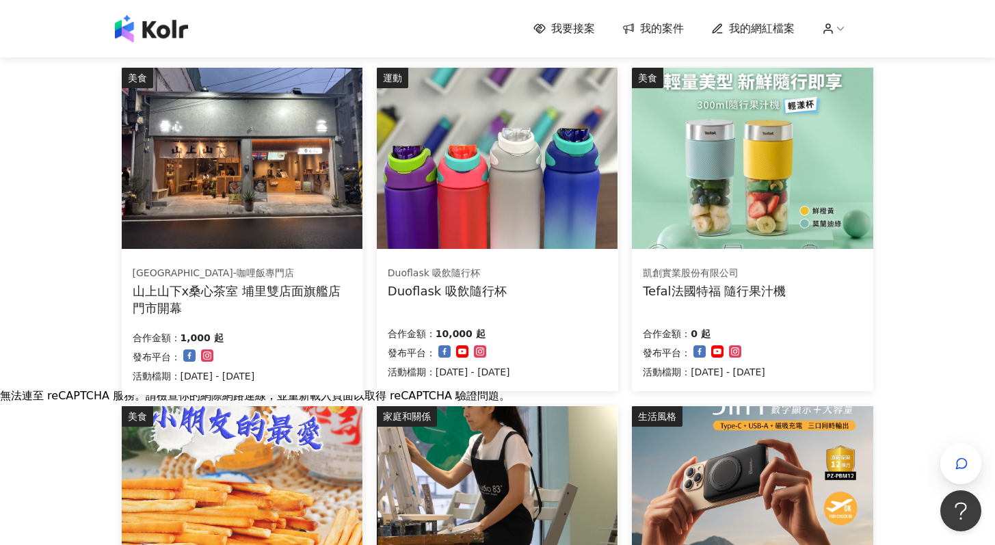
click at [536, 210] on img at bounding box center [497, 158] width 241 height 181
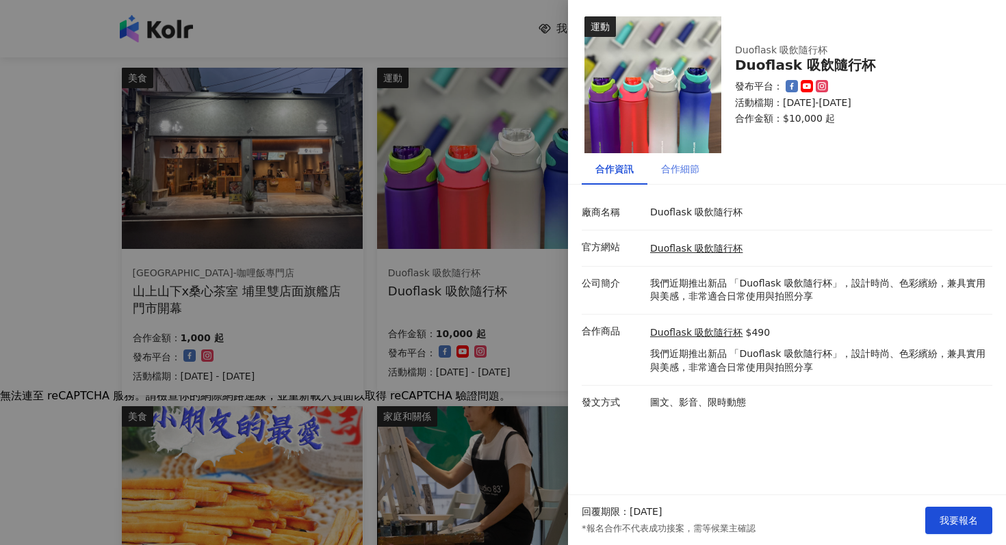
click at [688, 183] on div "合作細節" at bounding box center [680, 168] width 66 height 31
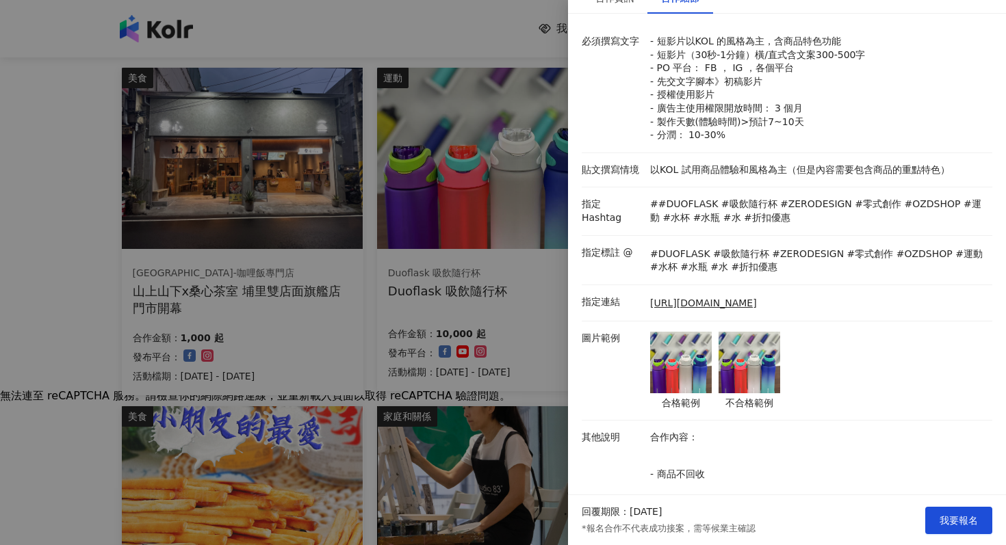
scroll to position [254, 0]
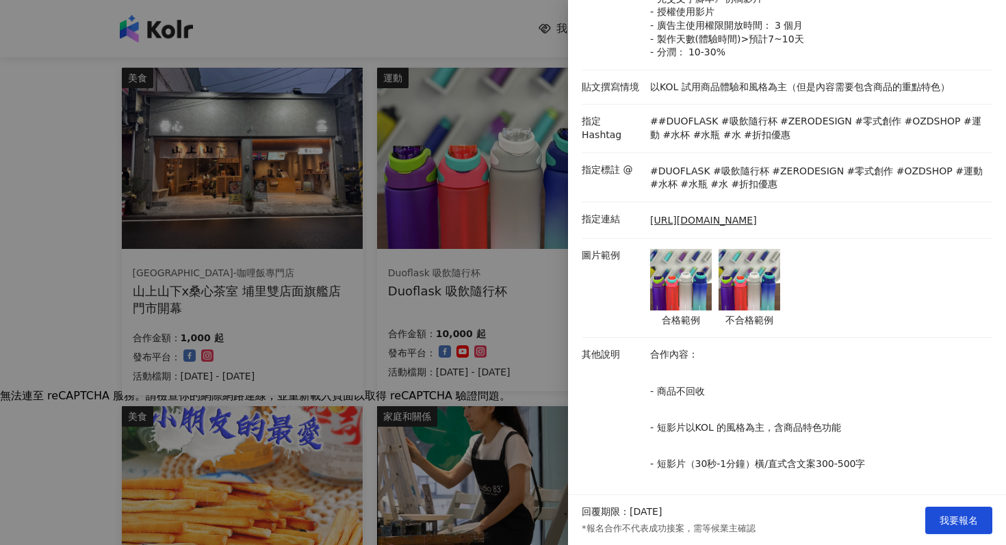
click at [735, 291] on img at bounding box center [749, 280] width 62 height 62
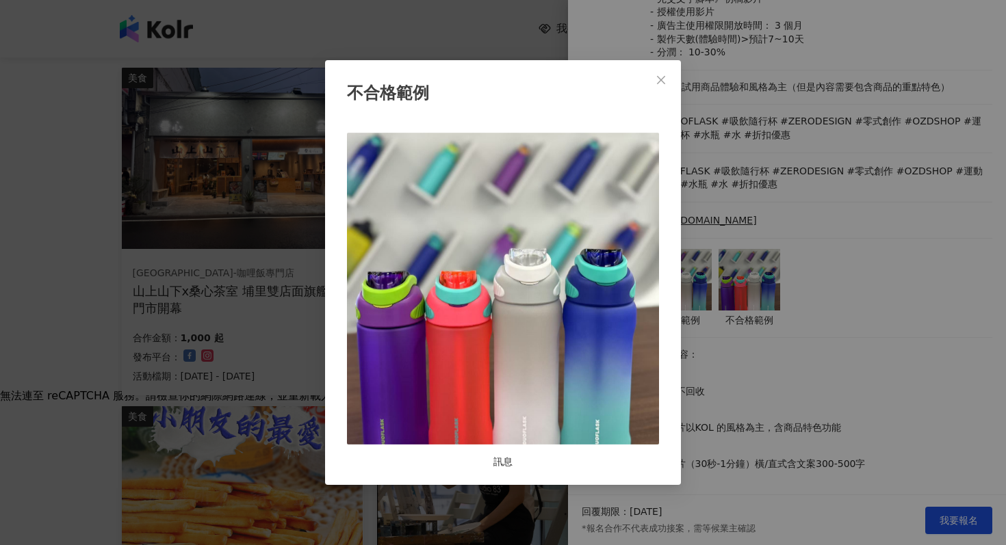
click at [739, 292] on div "不合格範例 訊息" at bounding box center [503, 272] width 1006 height 545
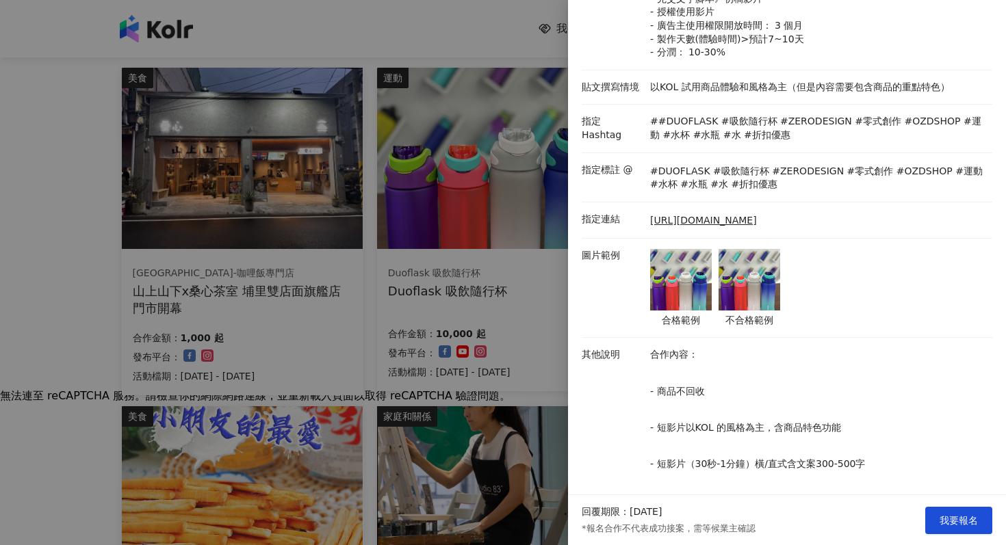
click at [694, 297] on img at bounding box center [681, 280] width 62 height 62
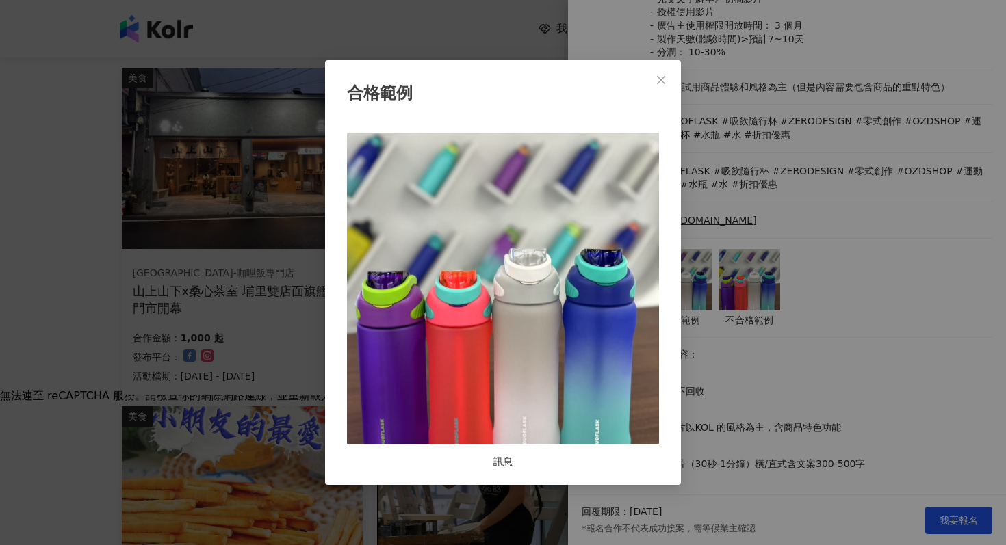
click at [698, 347] on div "合格範例 訊息" at bounding box center [503, 272] width 1006 height 545
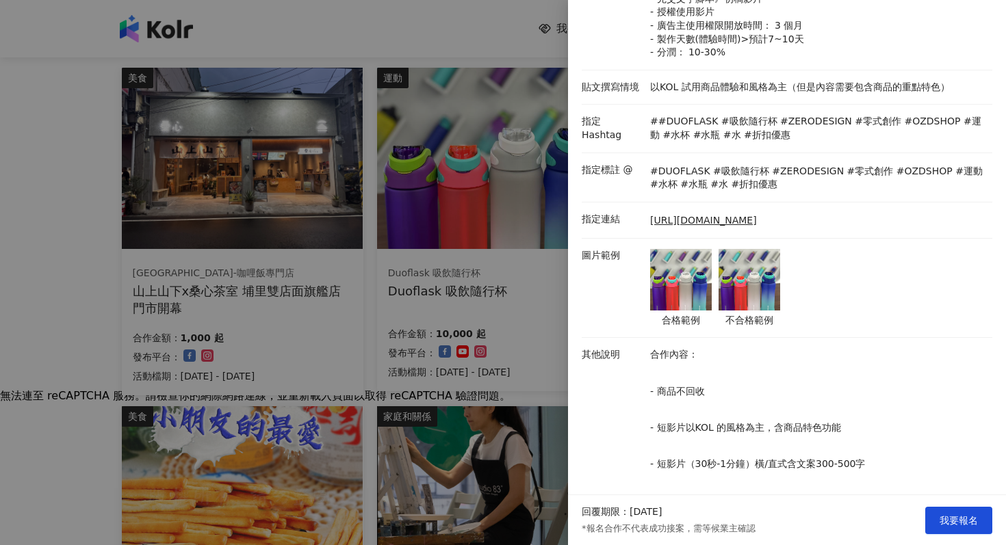
click at [673, 297] on img at bounding box center [681, 280] width 62 height 62
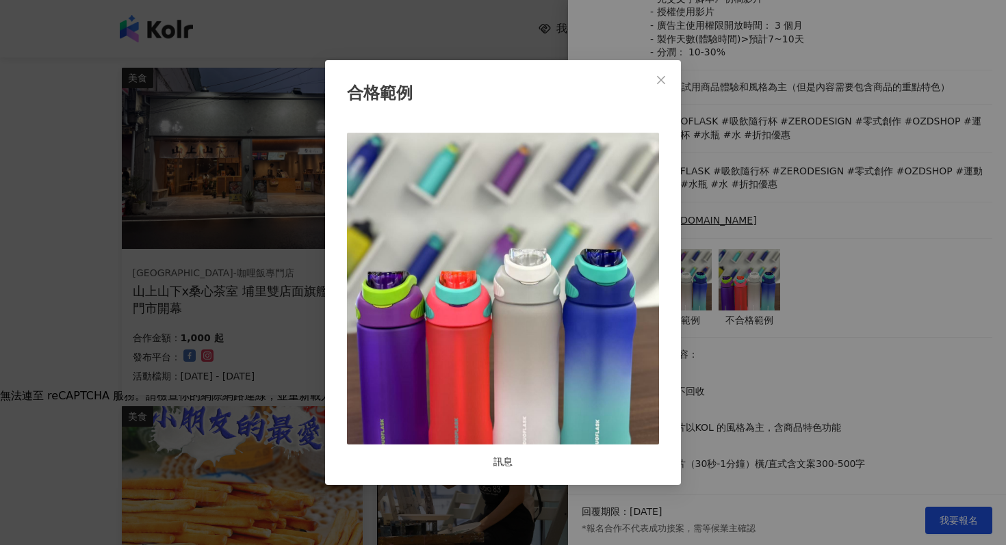
click at [744, 351] on div "合格範例 訊息" at bounding box center [503, 272] width 1006 height 545
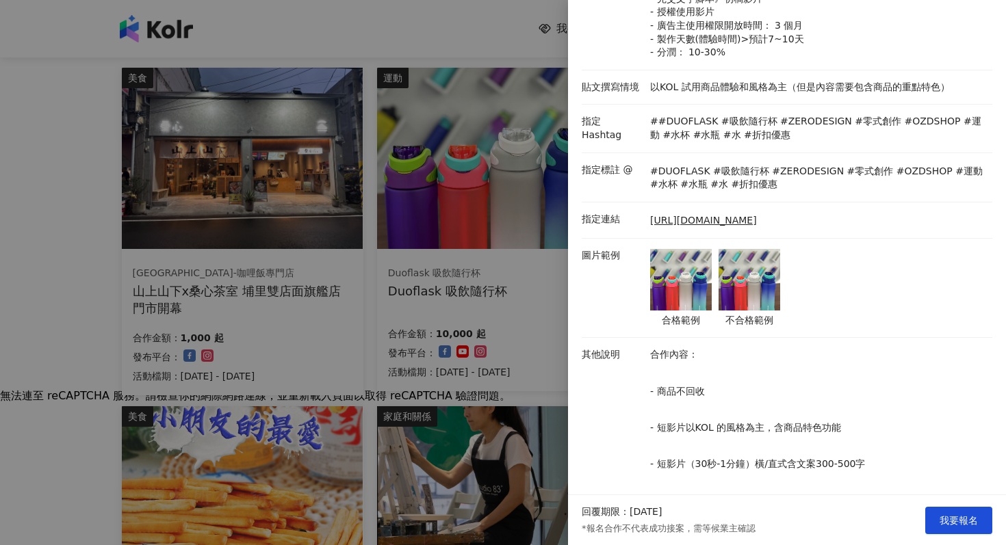
click at [742, 285] on img at bounding box center [749, 280] width 62 height 62
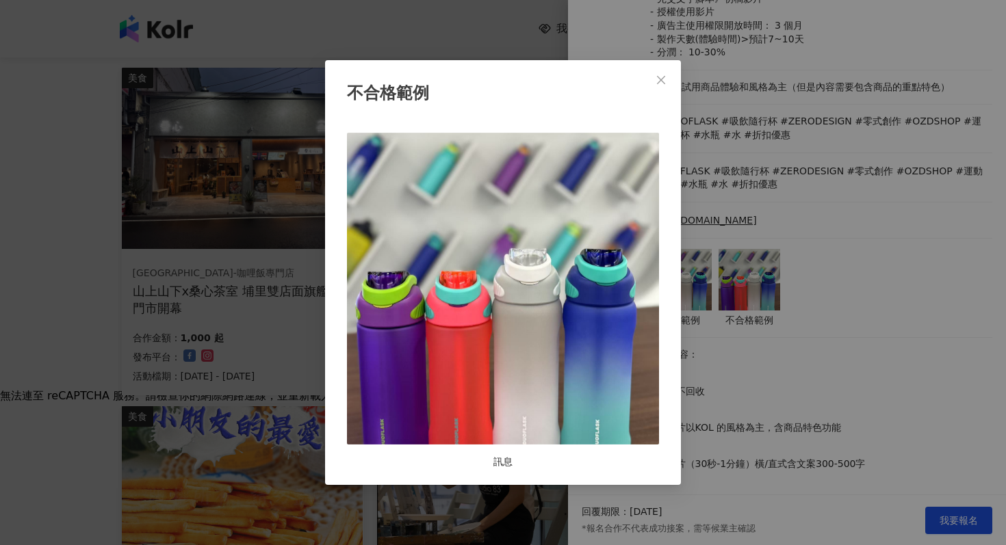
click at [731, 334] on div "不合格範例 訊息" at bounding box center [503, 272] width 1006 height 545
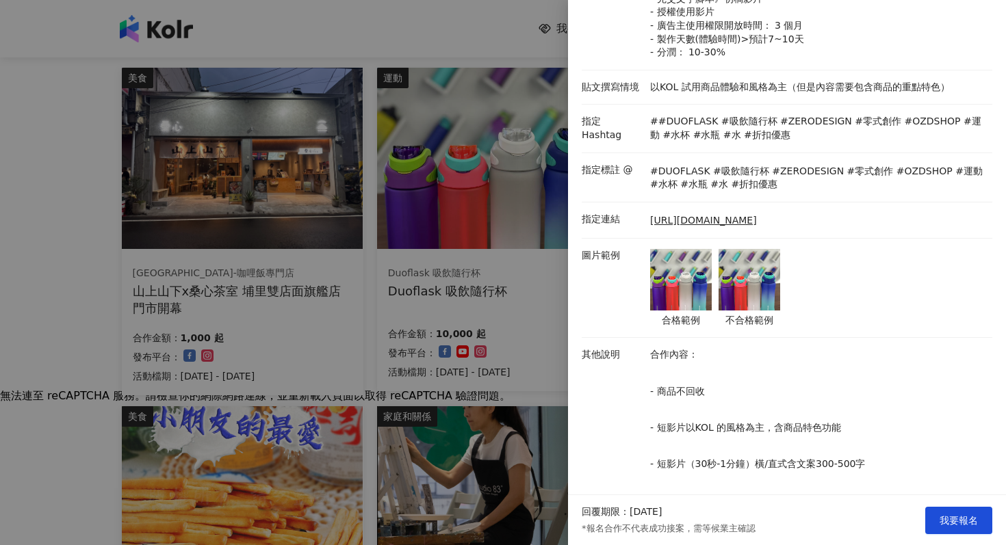
click at [688, 300] on img at bounding box center [681, 280] width 62 height 62
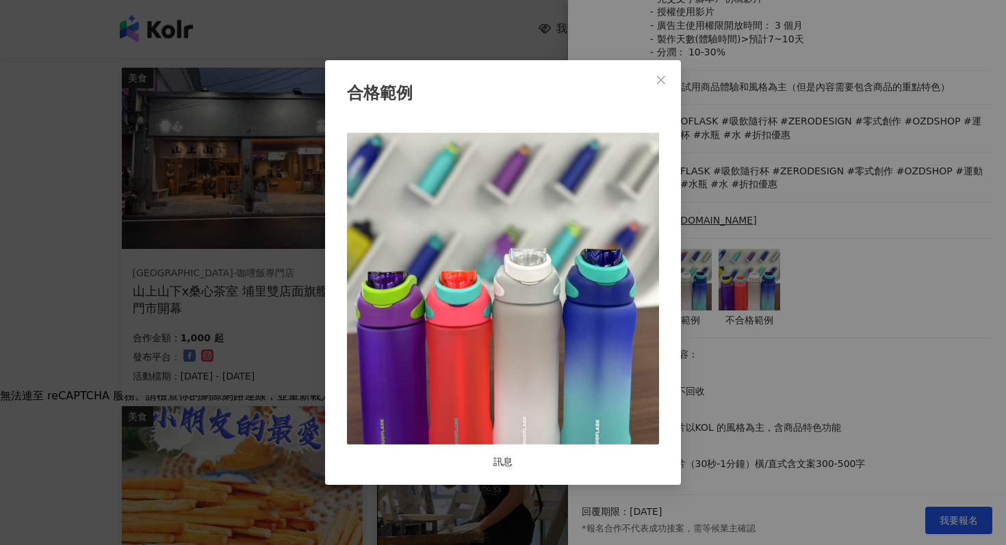
click at [727, 363] on div "合格範例 訊息" at bounding box center [503, 272] width 1006 height 545
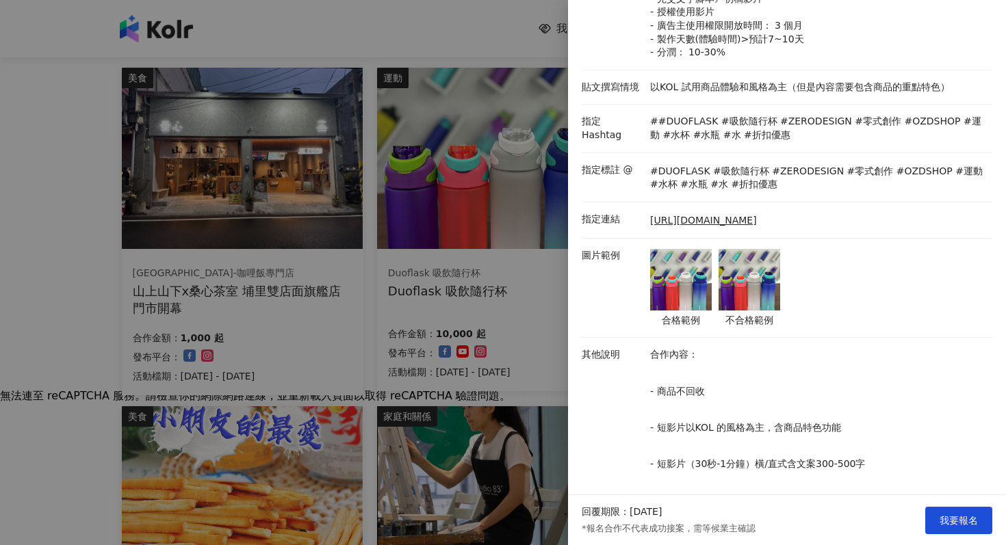
click at [744, 292] on img at bounding box center [749, 280] width 62 height 62
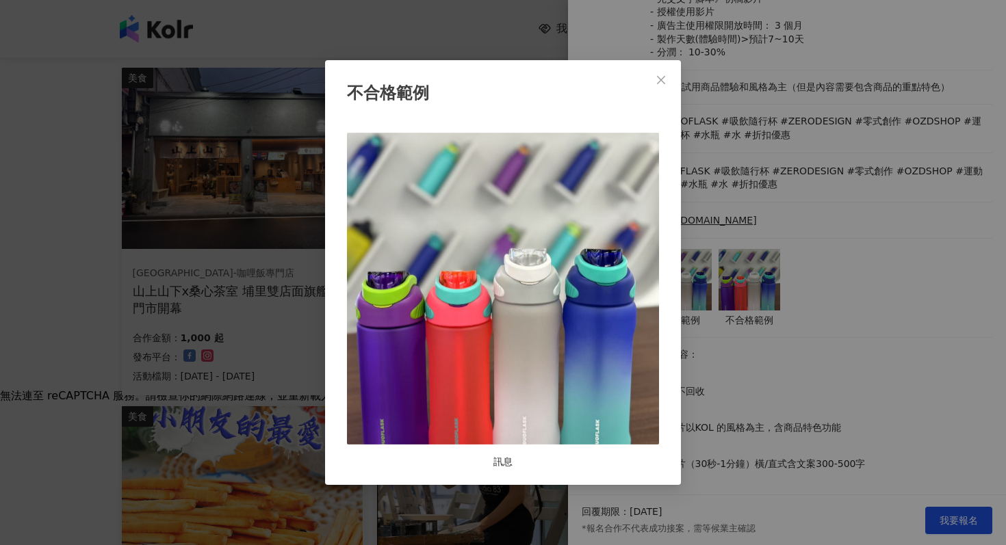
click at [757, 325] on div "不合格範例 訊息" at bounding box center [503, 272] width 1006 height 545
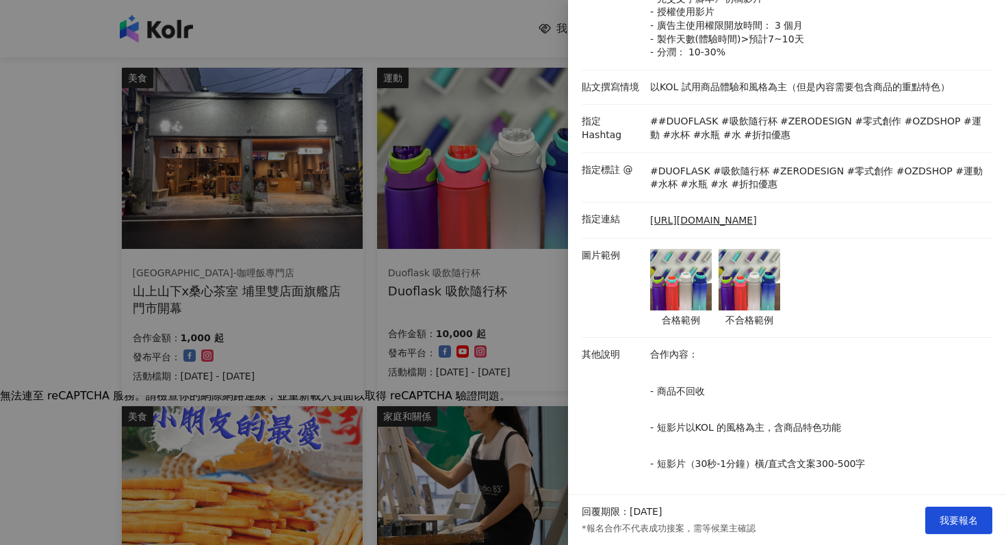
click at [662, 274] on img at bounding box center [681, 280] width 62 height 62
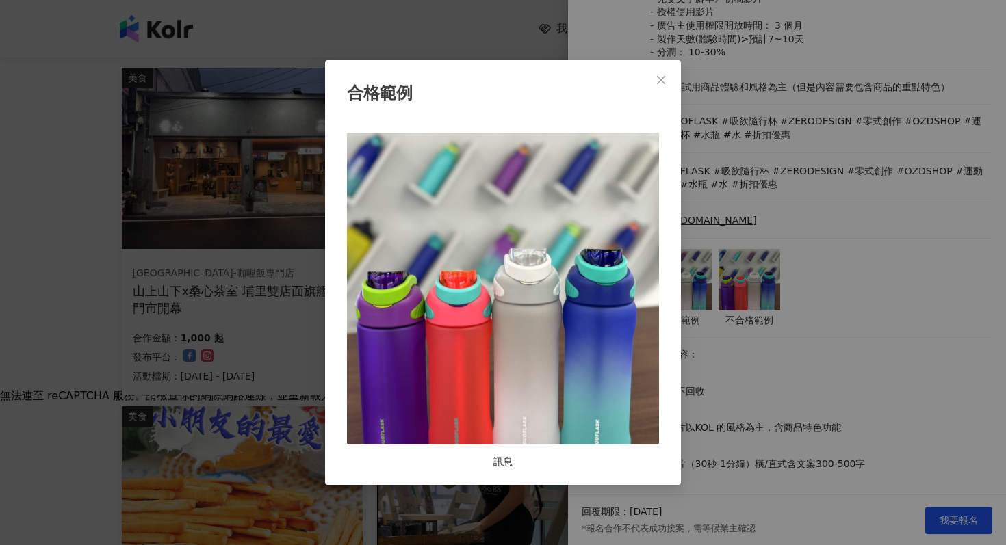
drag, startPoint x: 722, startPoint y: 348, endPoint x: 718, endPoint y: 303, distance: 45.4
click at [722, 348] on div "合格範例 訊息" at bounding box center [503, 272] width 1006 height 545
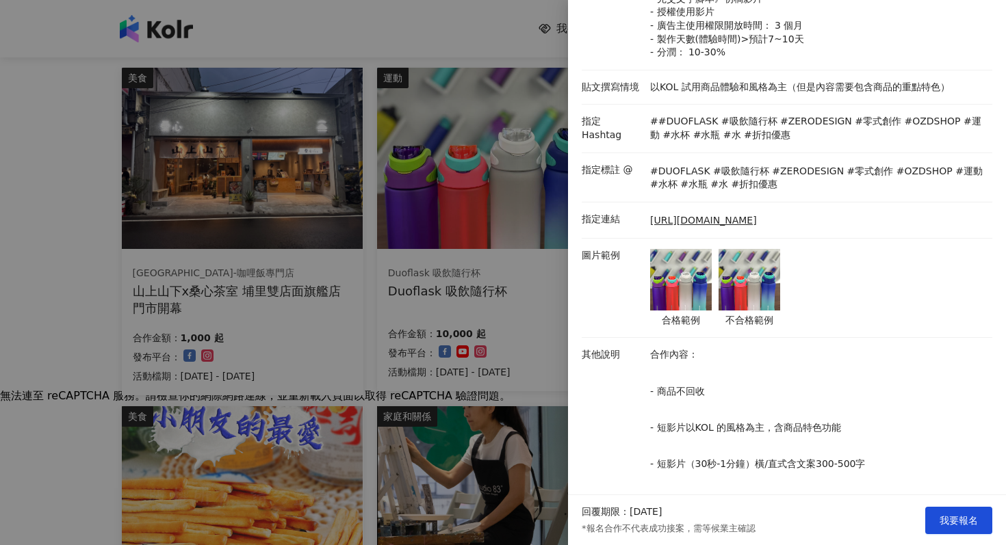
click at [733, 280] on img at bounding box center [749, 280] width 62 height 62
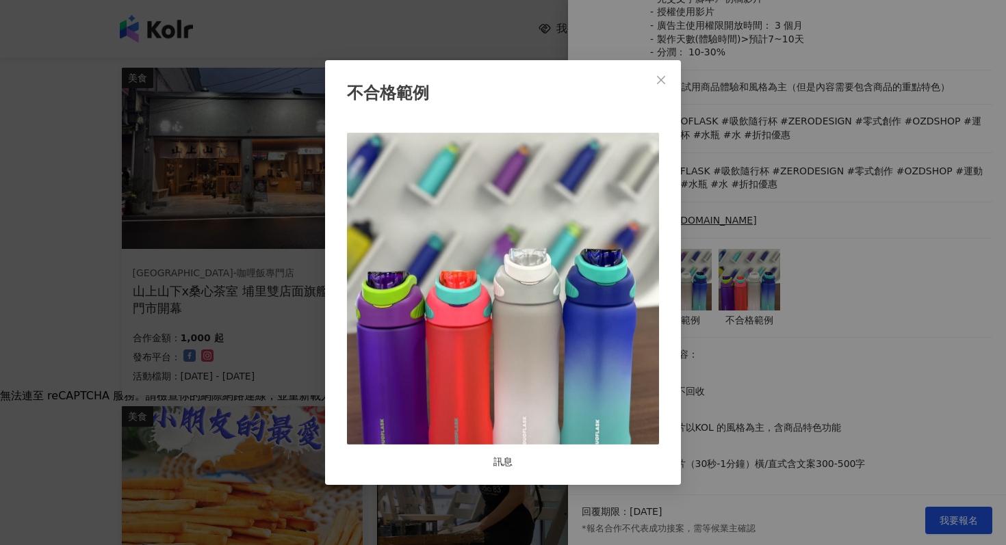
click at [789, 358] on div "不合格範例 訊息" at bounding box center [503, 272] width 1006 height 545
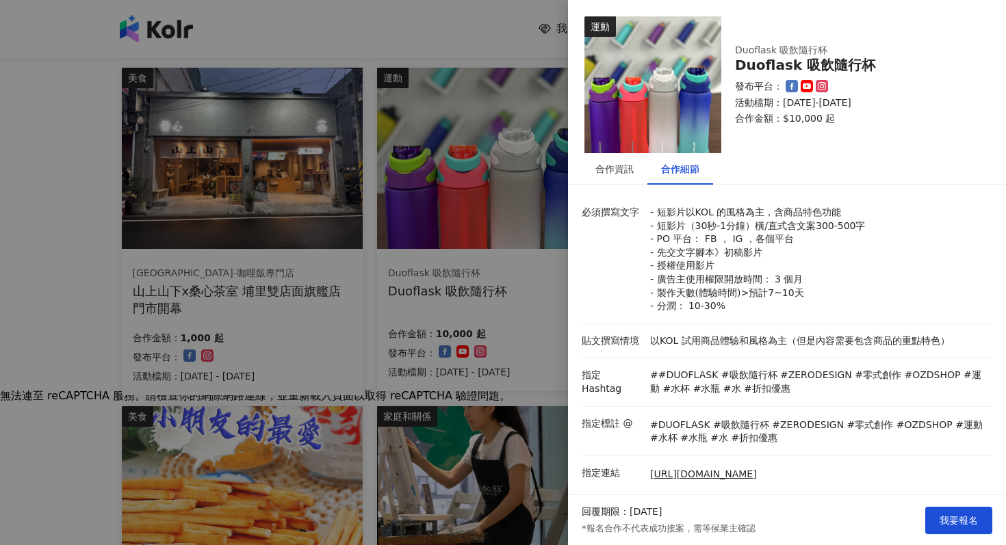
scroll to position [0, 0]
click at [956, 509] on button "我要報名" at bounding box center [958, 520] width 67 height 27
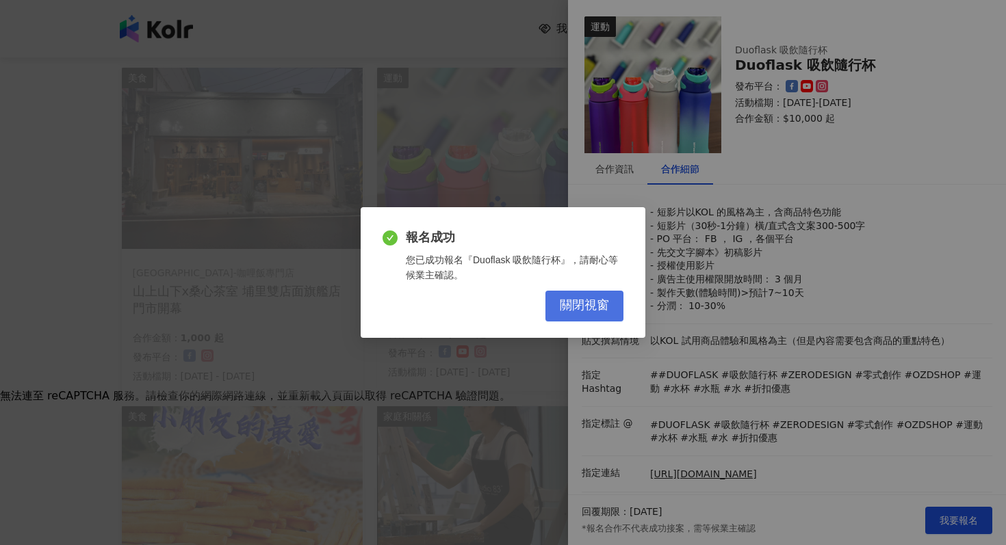
click at [583, 298] on span "關閉視窗" at bounding box center [584, 305] width 49 height 15
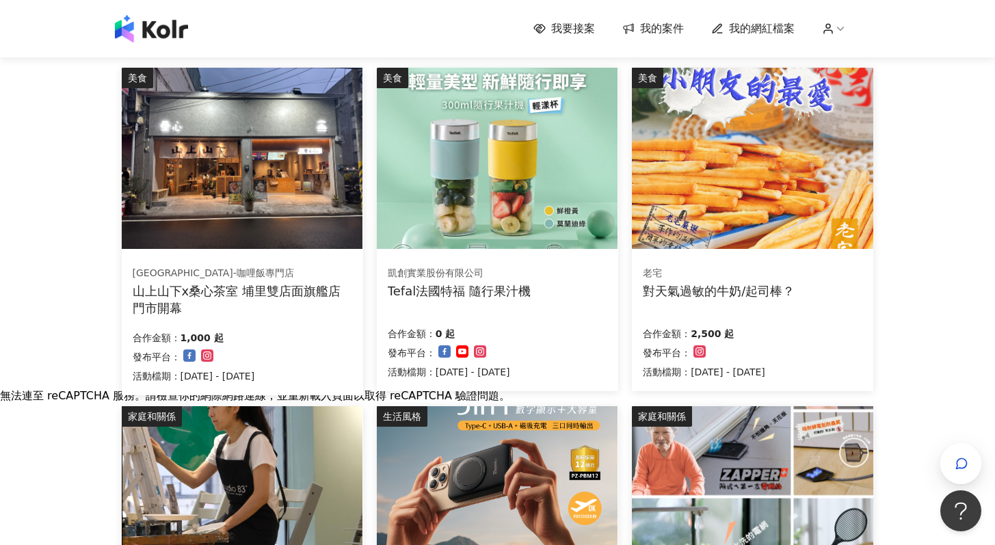
click at [545, 187] on img at bounding box center [497, 158] width 241 height 181
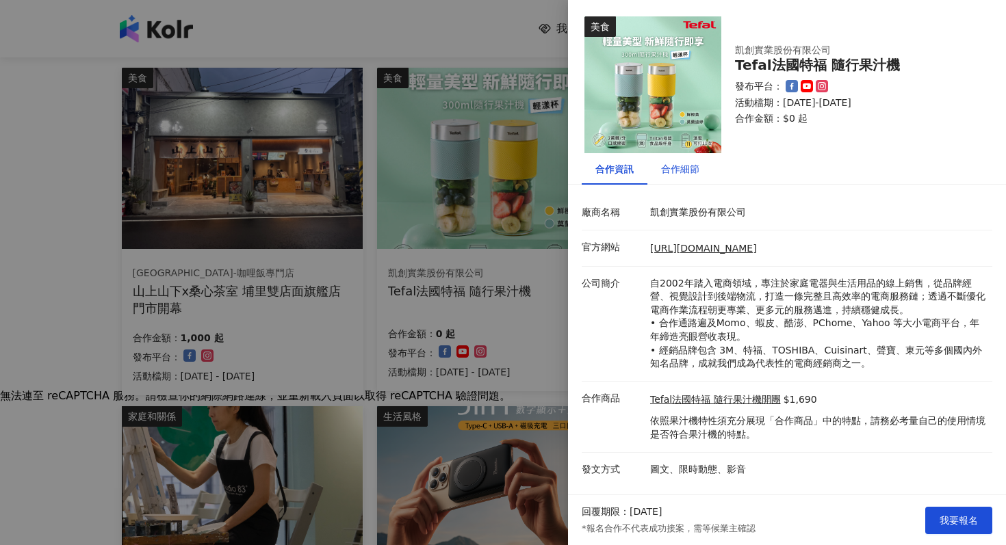
click at [682, 172] on div "合作細節" at bounding box center [680, 168] width 38 height 15
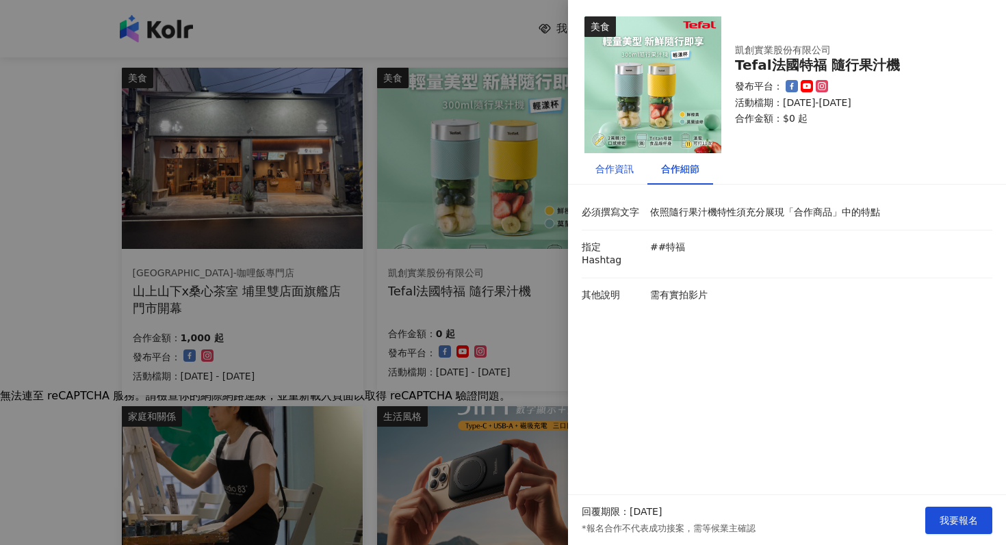
click at [623, 170] on div "合作資訊" at bounding box center [614, 168] width 38 height 15
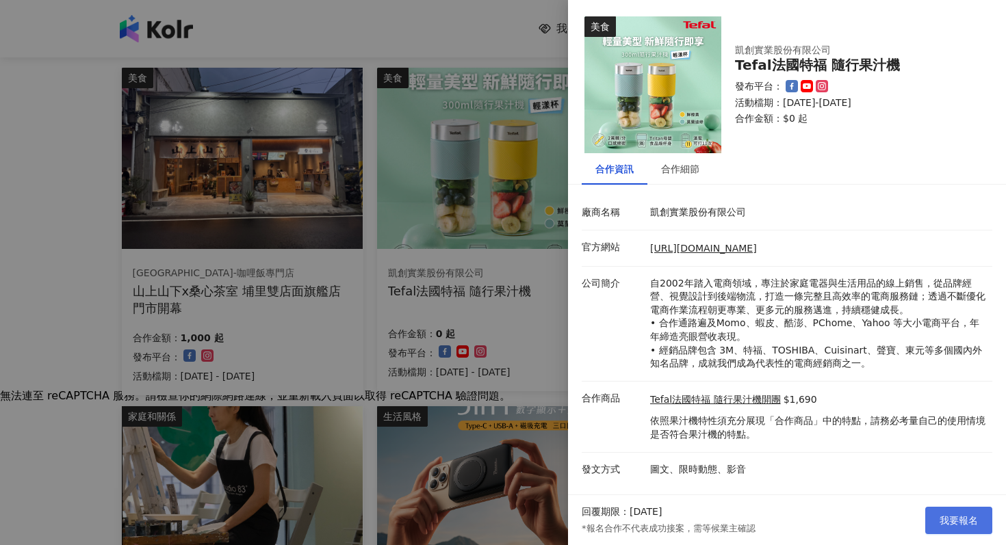
click at [967, 510] on button "我要報名" at bounding box center [958, 520] width 67 height 27
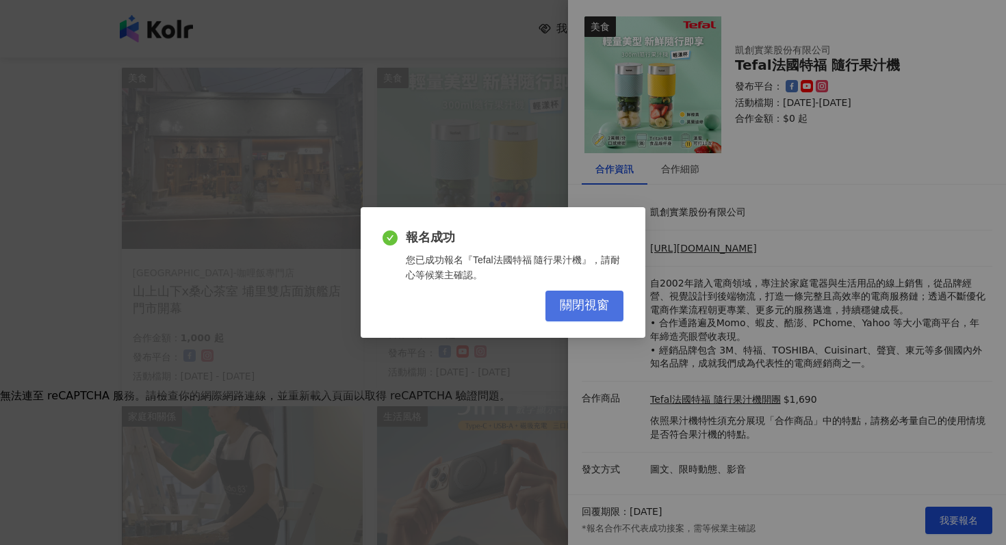
click at [597, 304] on span "關閉視窗" at bounding box center [584, 305] width 49 height 15
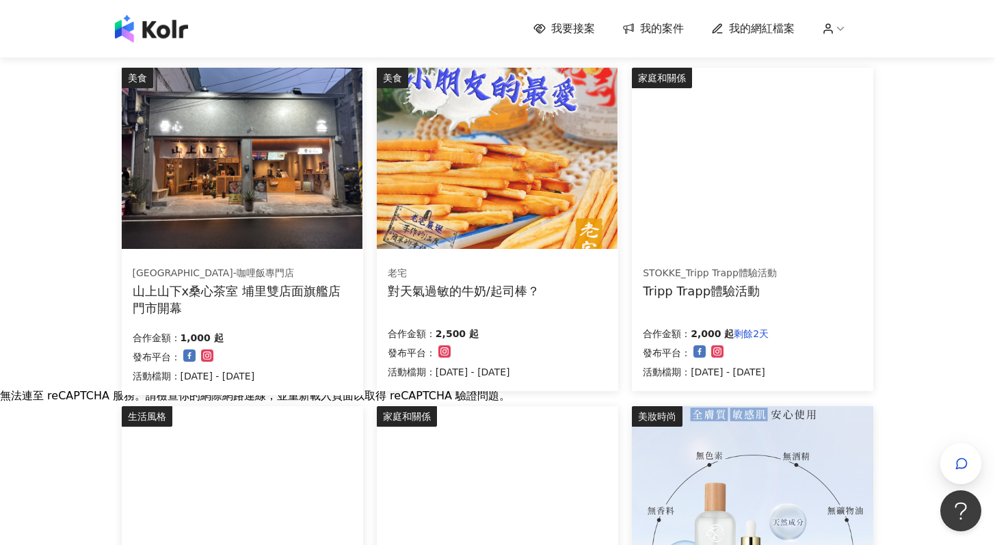
click at [499, 172] on img at bounding box center [497, 158] width 241 height 181
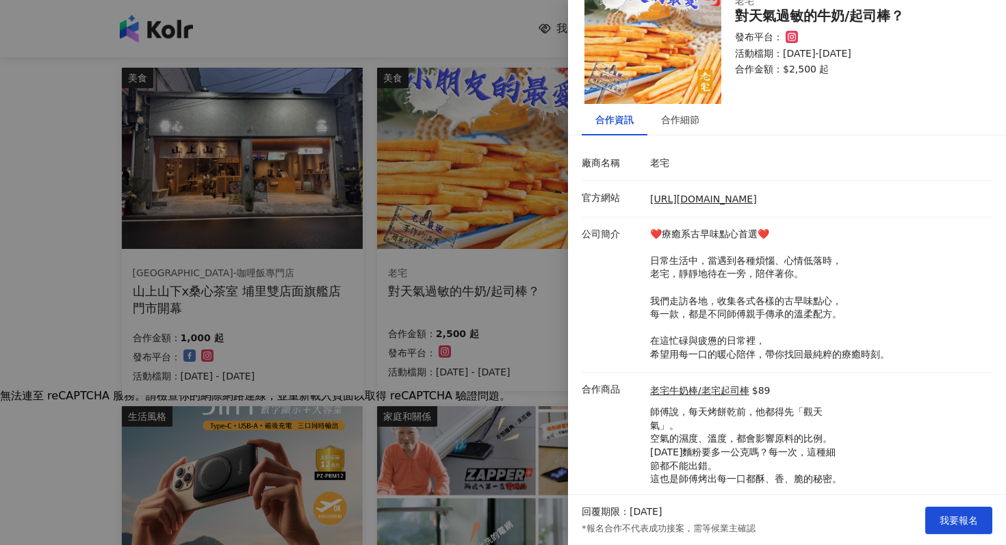
scroll to position [85, 0]
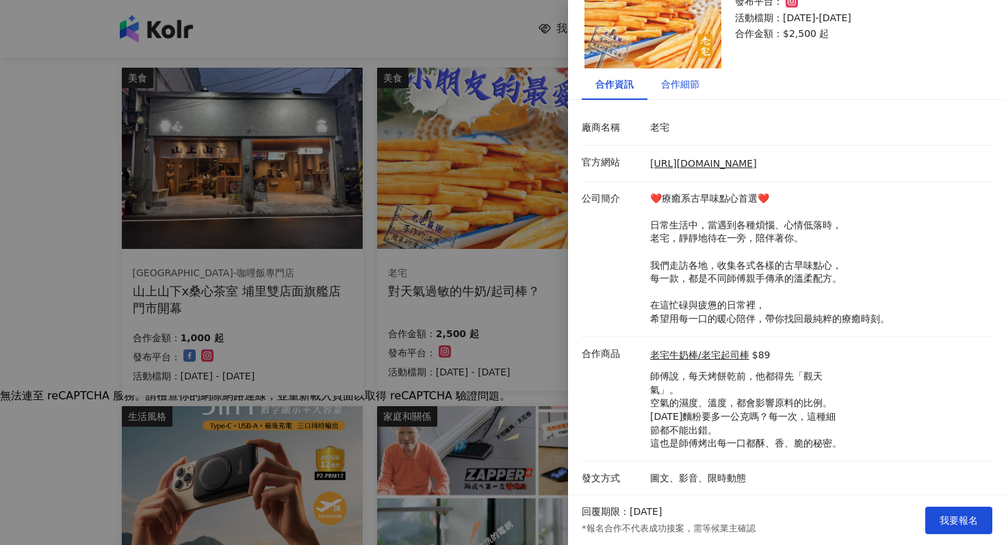
click at [681, 90] on div "合作細節" at bounding box center [680, 84] width 38 height 15
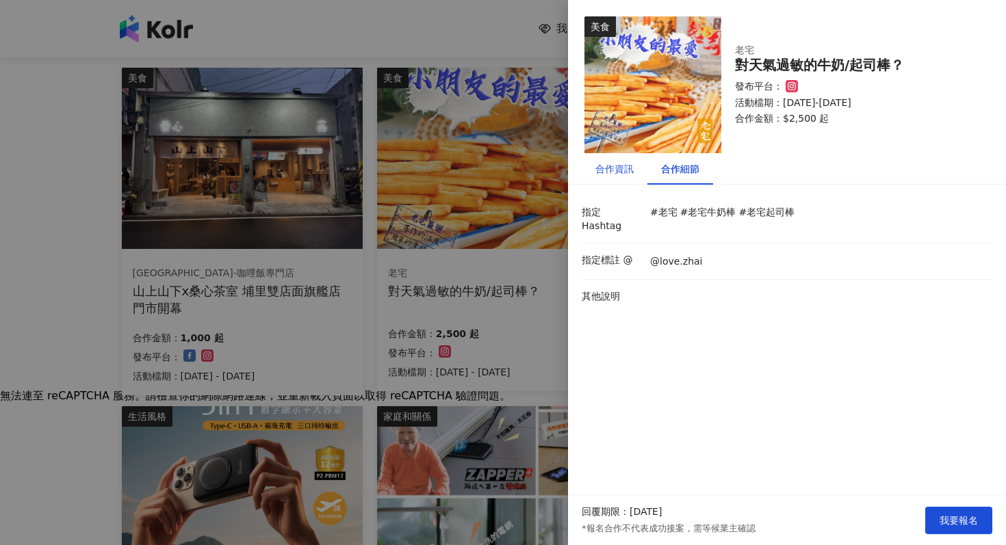
click at [604, 161] on div "合作資訊" at bounding box center [614, 168] width 38 height 15
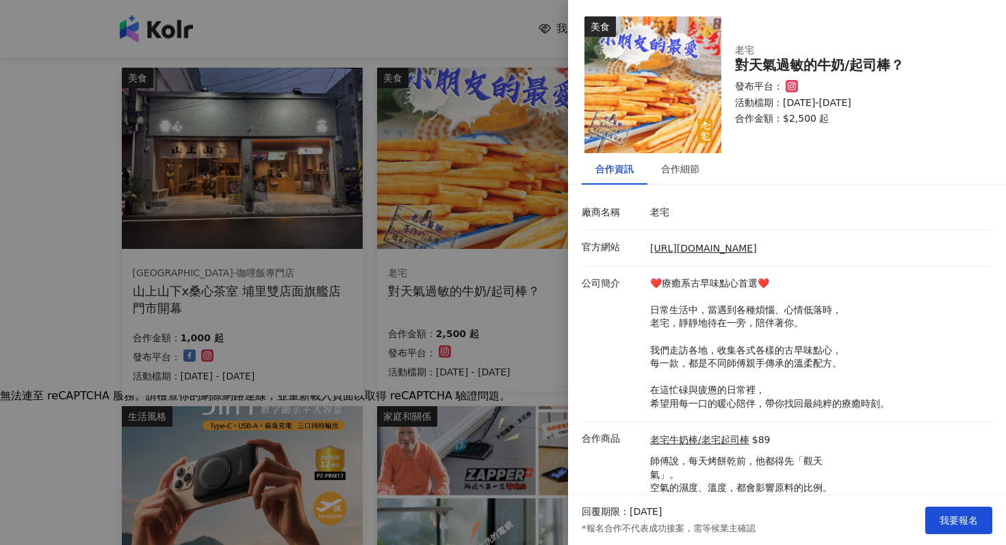
click at [432, 356] on div at bounding box center [503, 272] width 1006 height 545
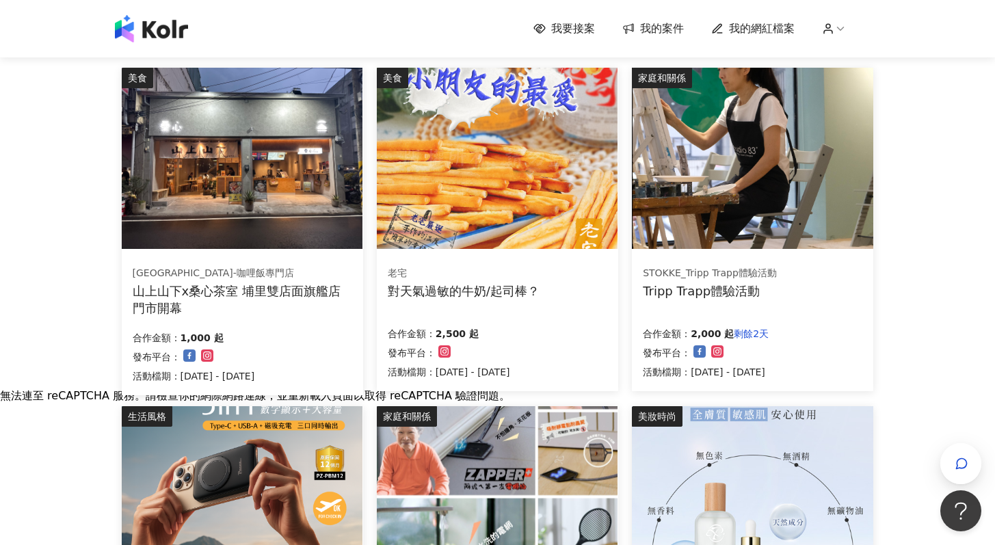
click at [746, 218] on img at bounding box center [752, 158] width 241 height 181
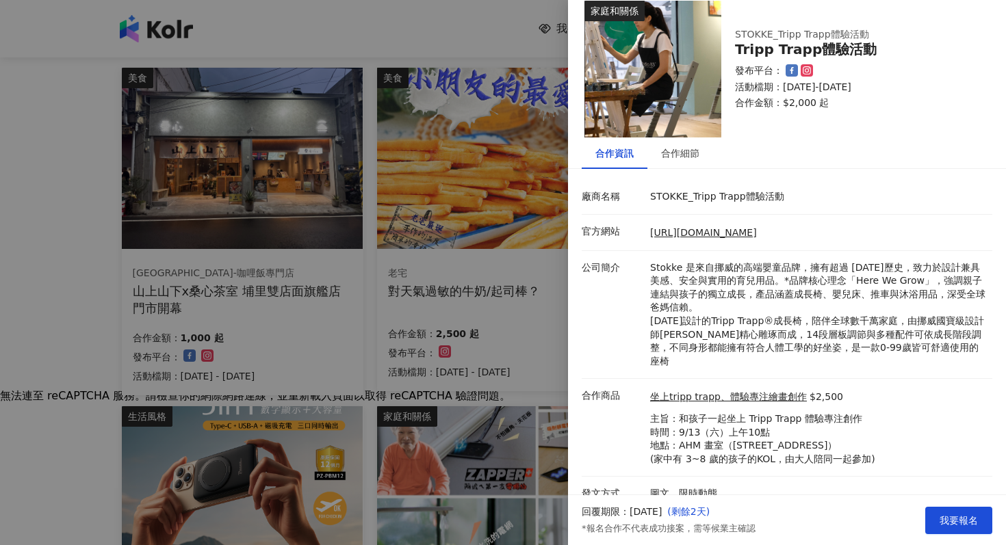
scroll to position [18, 0]
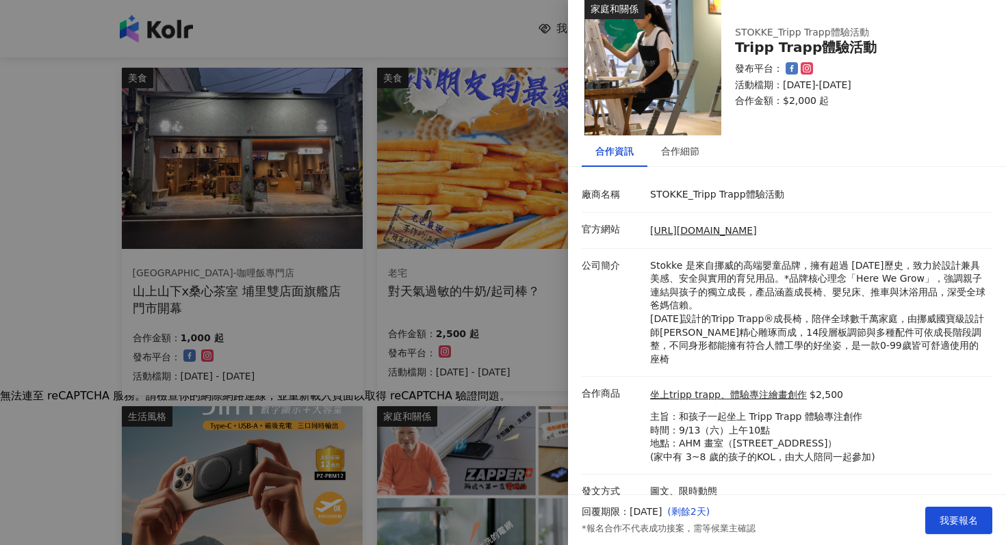
click at [469, 309] on div at bounding box center [503, 272] width 1006 height 545
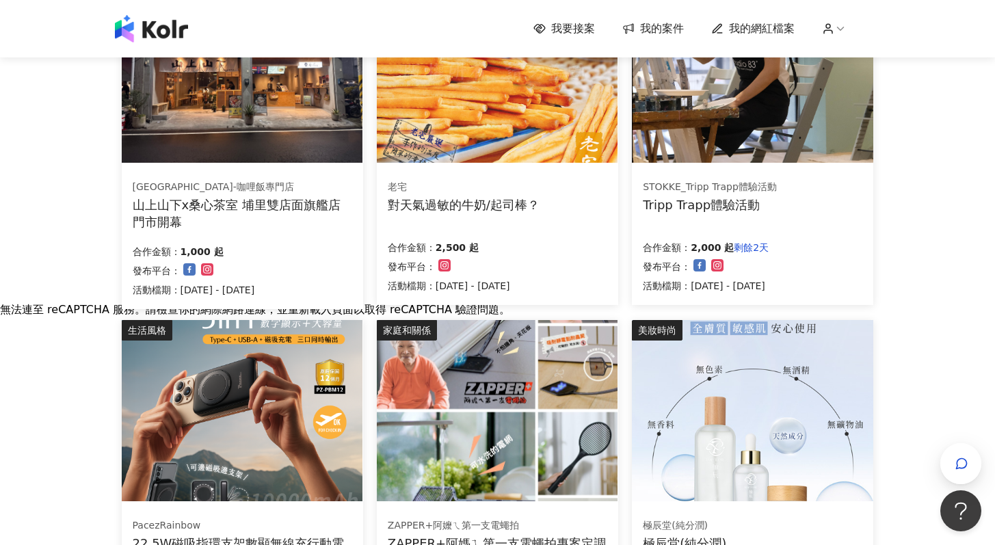
scroll to position [566, 0]
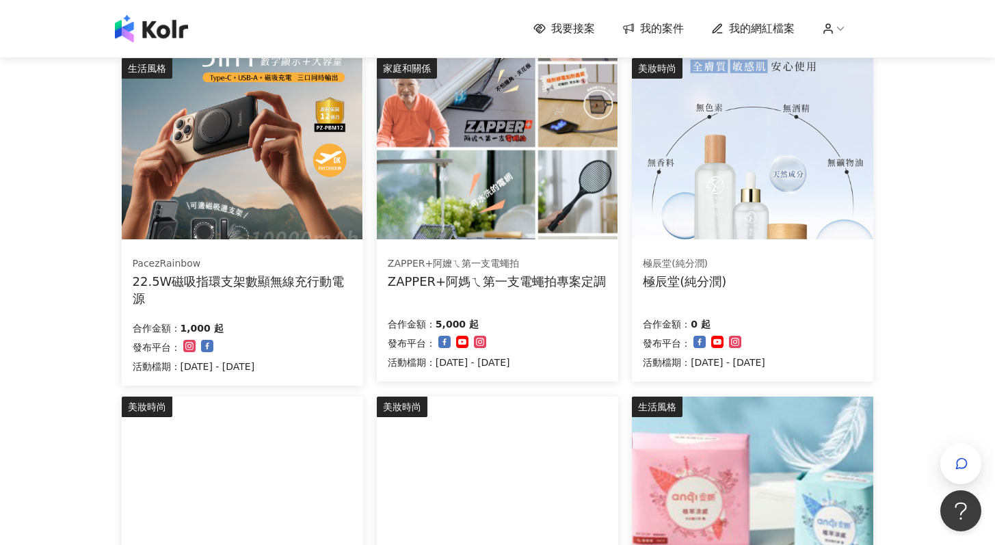
click at [268, 160] on img at bounding box center [242, 148] width 241 height 181
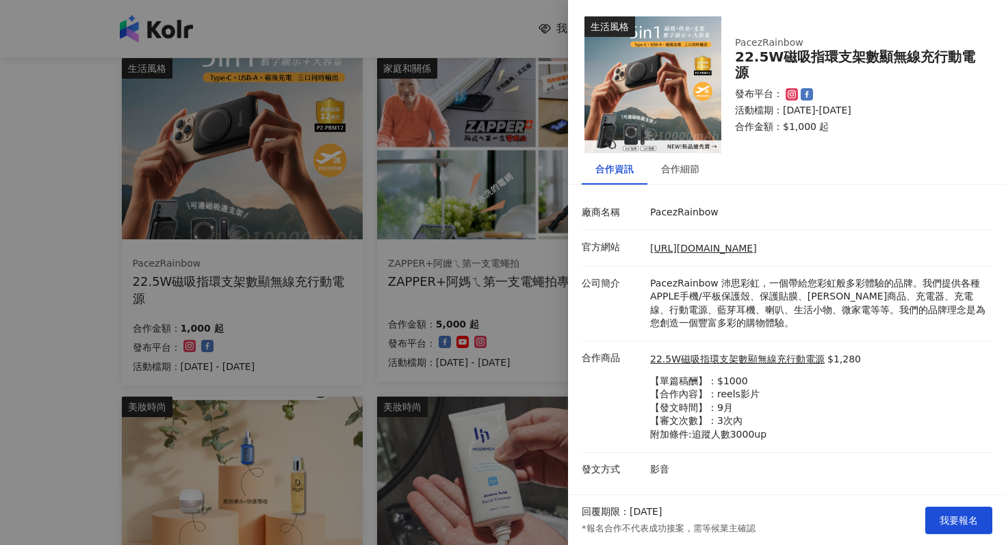
click at [491, 186] on div at bounding box center [503, 272] width 1006 height 545
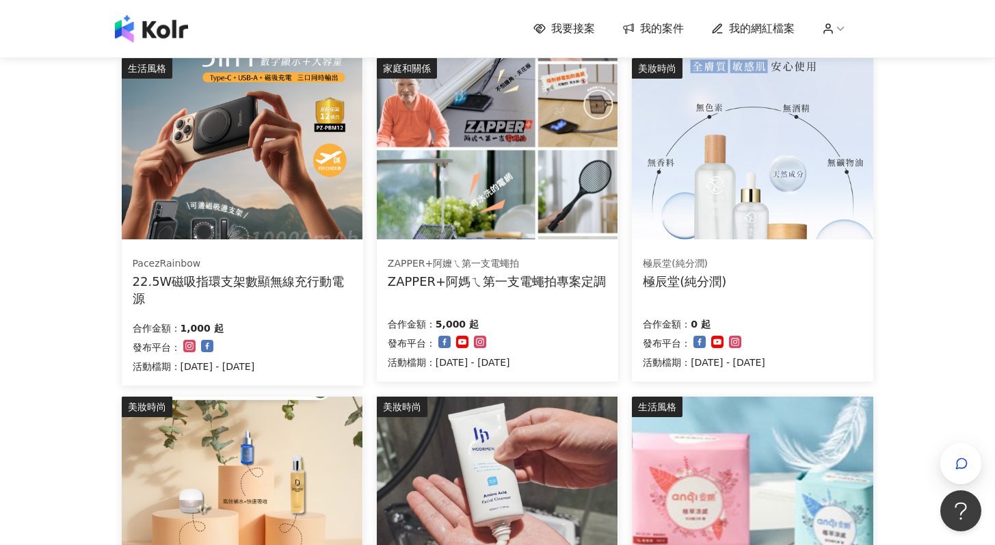
click at [467, 141] on img at bounding box center [497, 148] width 241 height 181
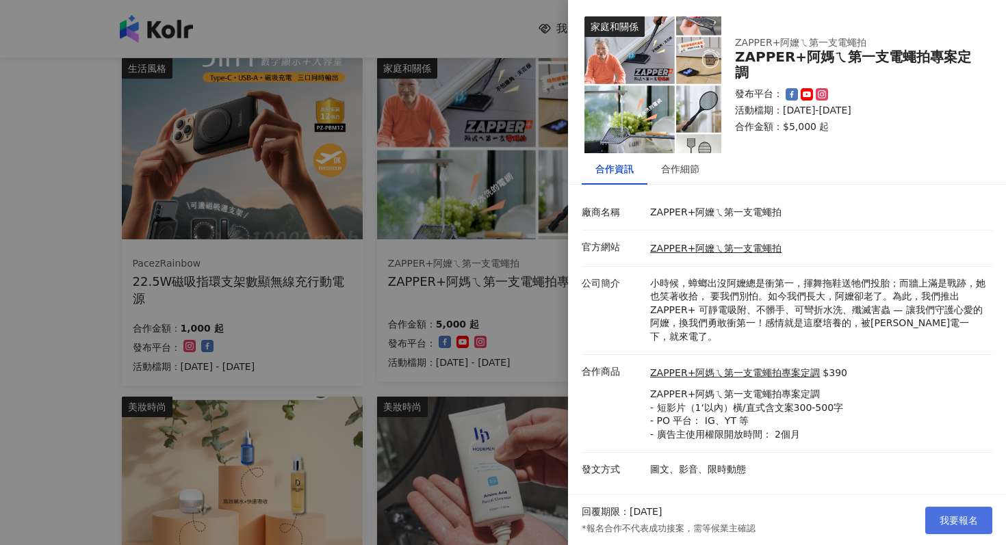
click at [973, 515] on span "我要報名" at bounding box center [958, 520] width 38 height 11
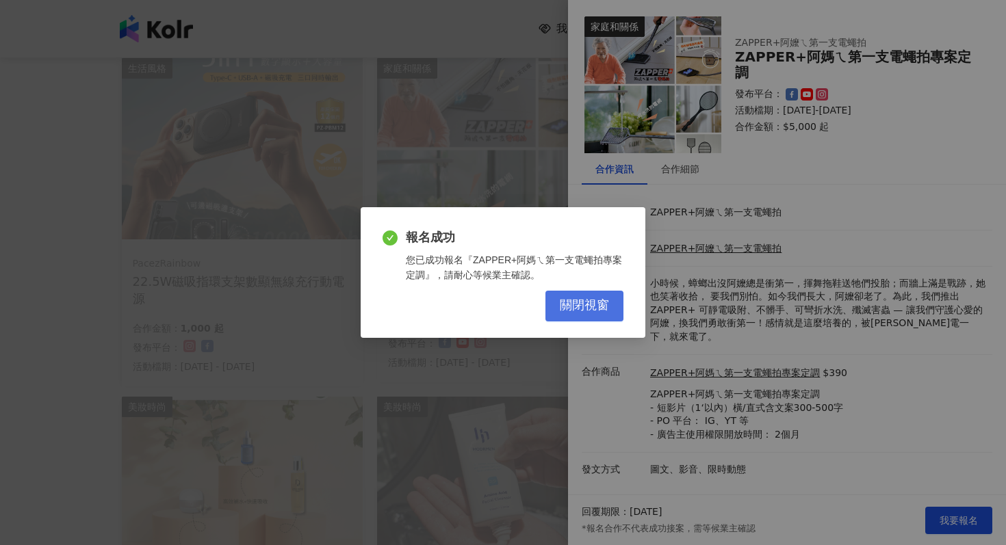
click at [569, 311] on span "關閉視窗" at bounding box center [584, 305] width 49 height 15
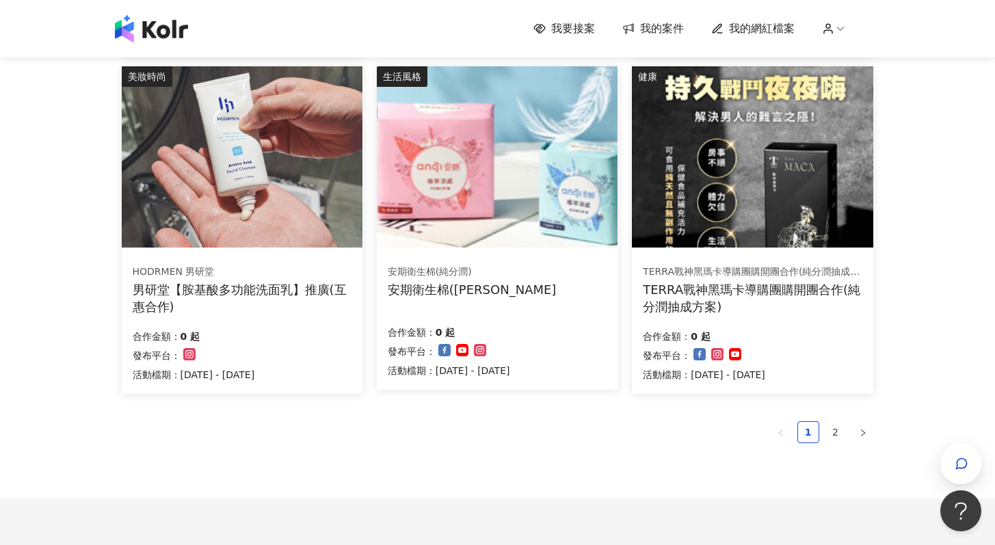
scroll to position [932, 0]
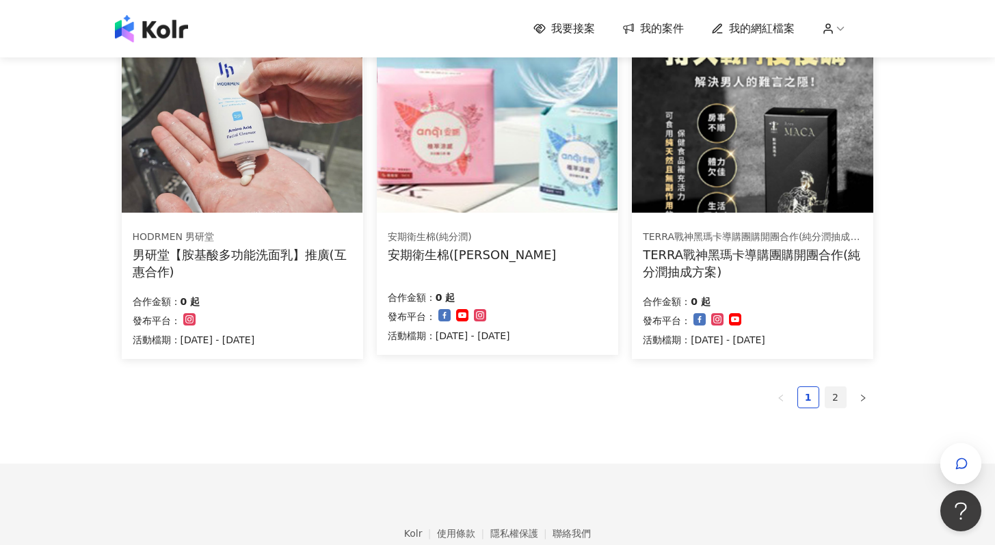
click at [840, 393] on link "2" at bounding box center [836, 397] width 21 height 21
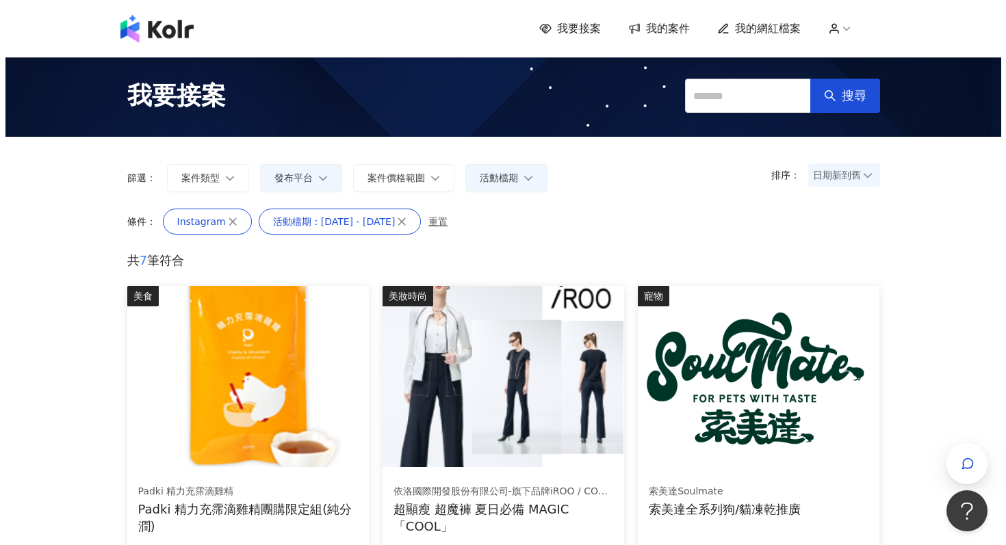
scroll to position [287, 0]
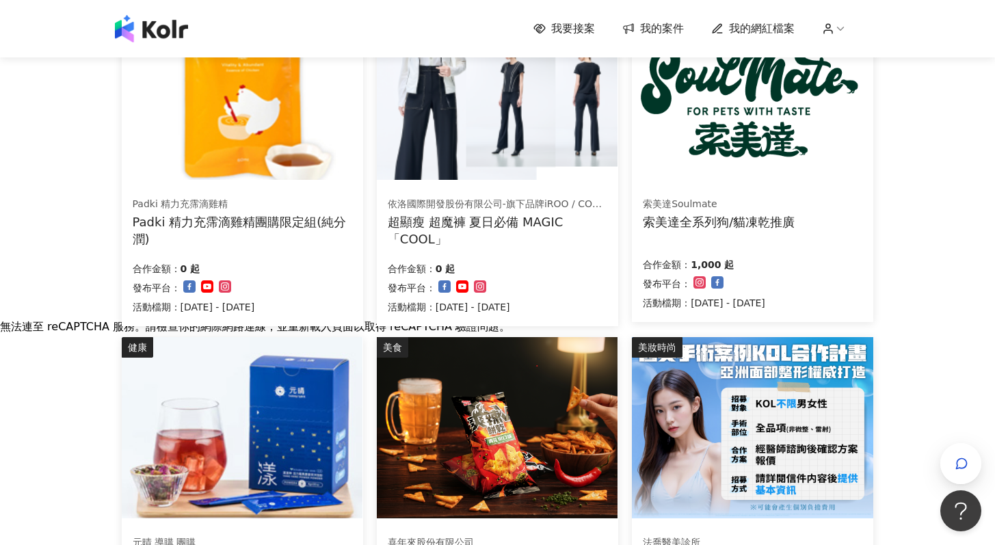
click at [534, 120] on img at bounding box center [497, 89] width 241 height 181
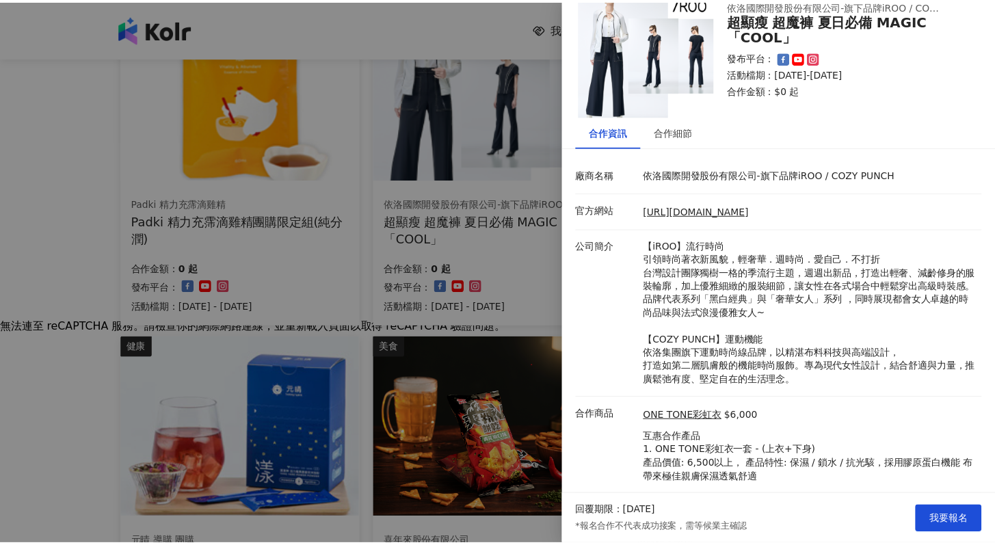
scroll to position [0, 0]
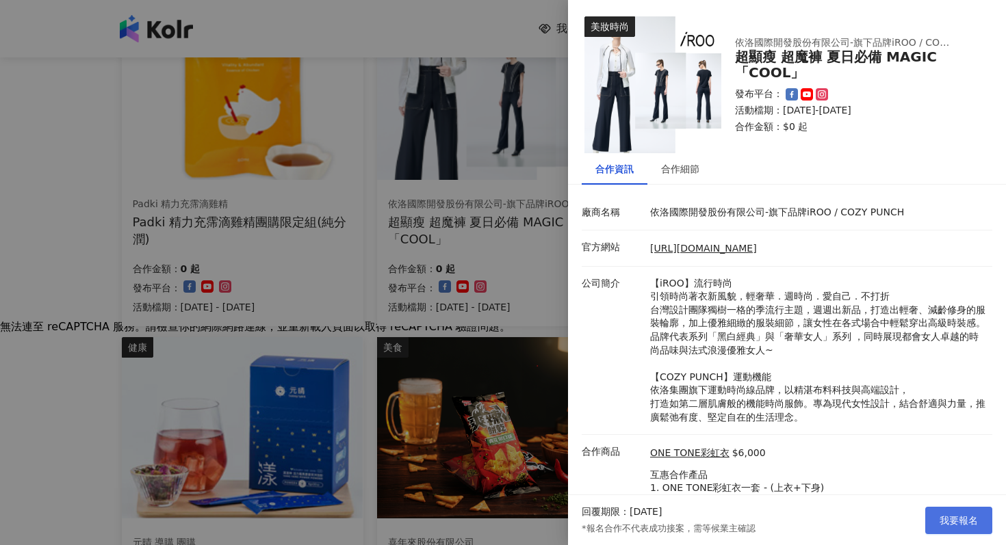
click at [965, 512] on button "我要報名" at bounding box center [958, 520] width 67 height 27
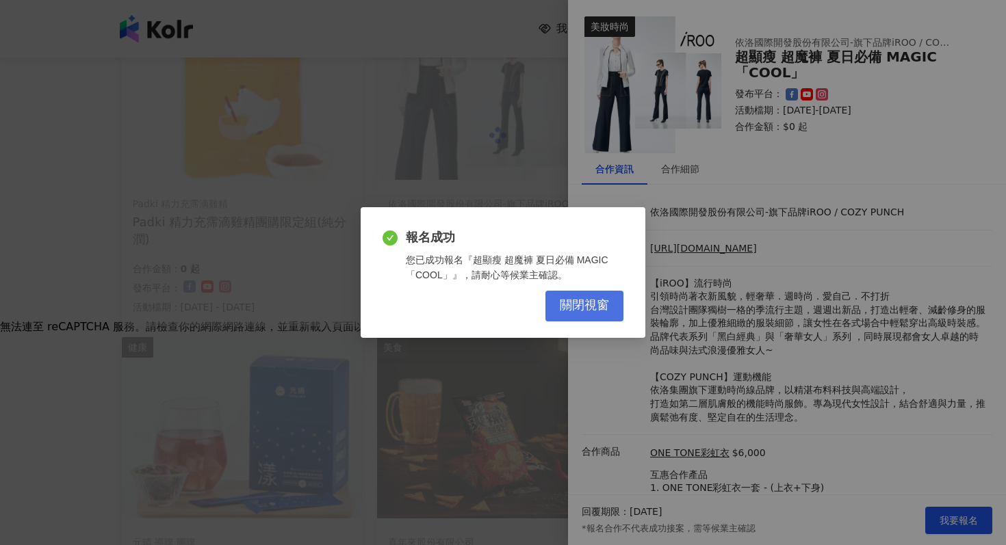
click at [577, 312] on span "關閉視窗" at bounding box center [584, 305] width 49 height 15
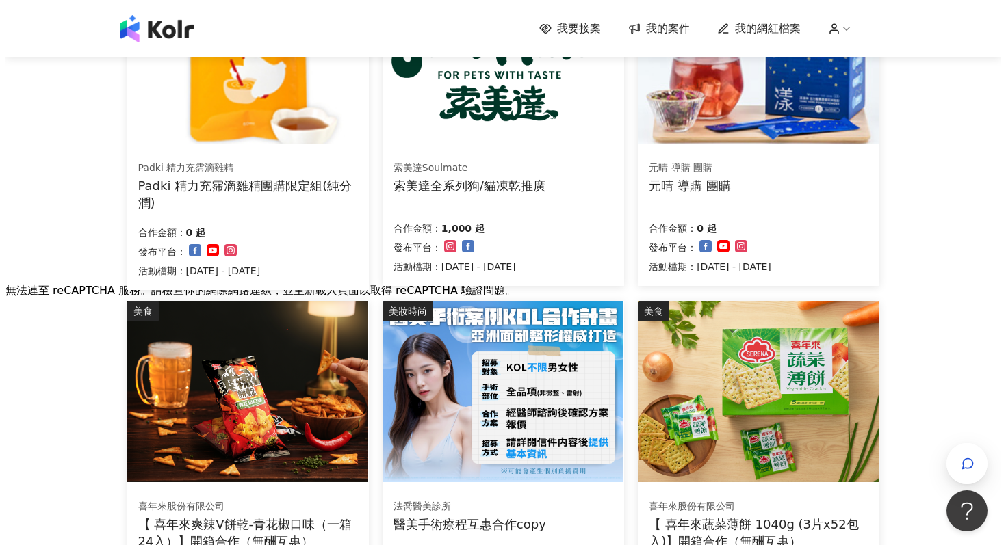
scroll to position [227, 0]
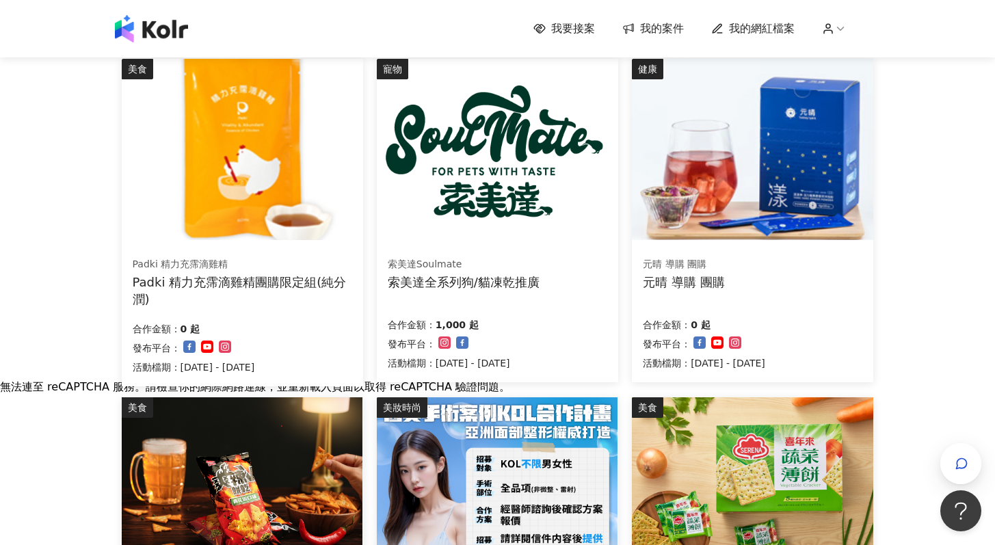
click at [571, 218] on img at bounding box center [497, 149] width 241 height 181
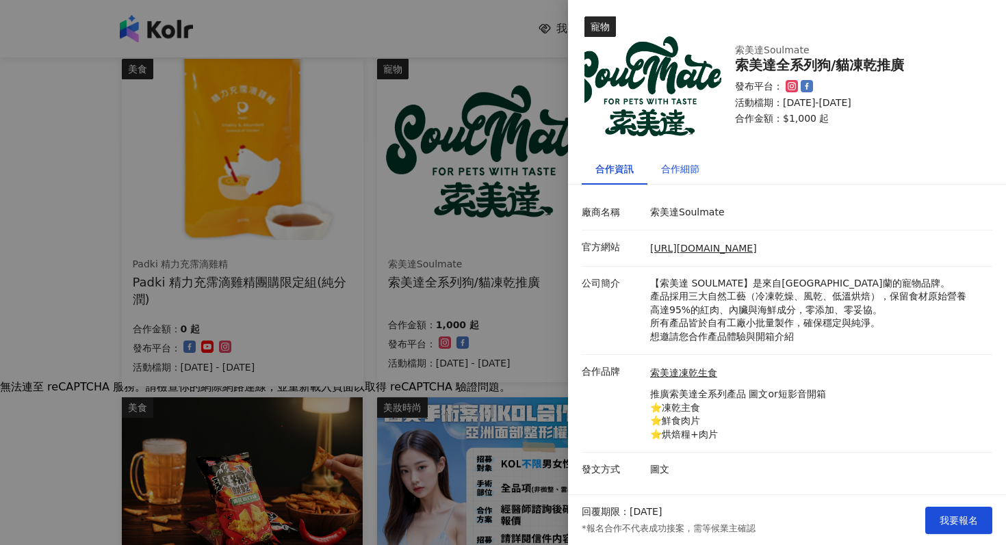
click at [685, 170] on div "合作細節" at bounding box center [680, 168] width 38 height 15
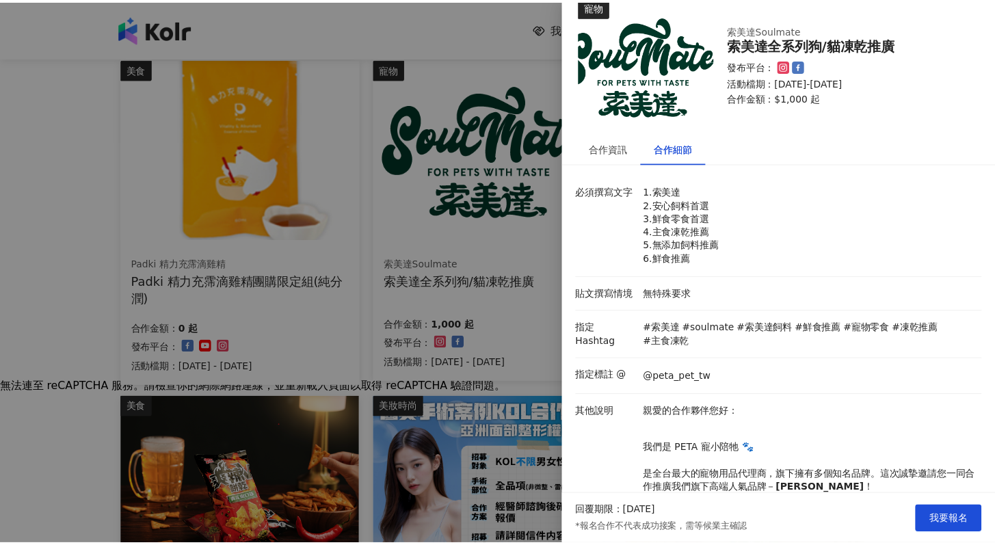
scroll to position [0, 0]
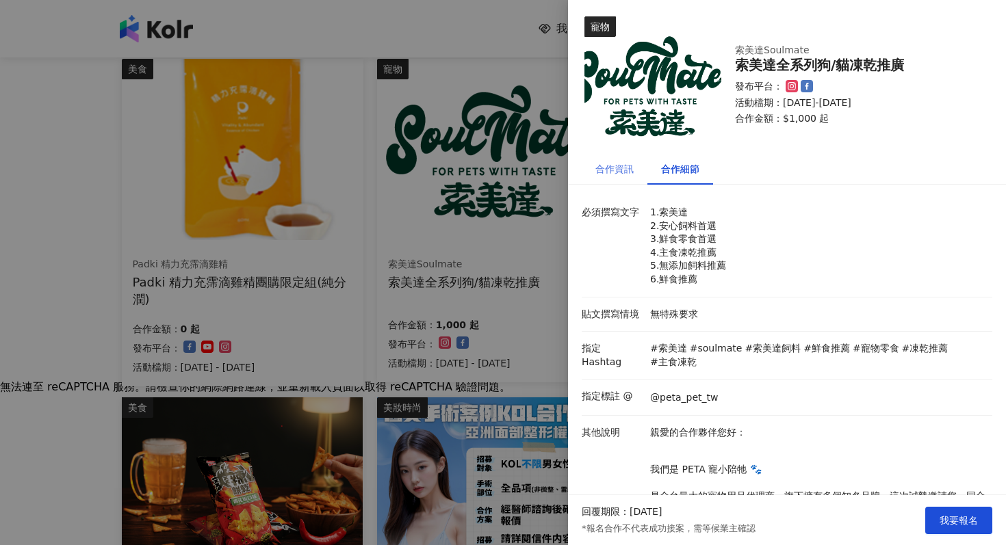
click at [616, 157] on div "合作資訊" at bounding box center [614, 168] width 66 height 31
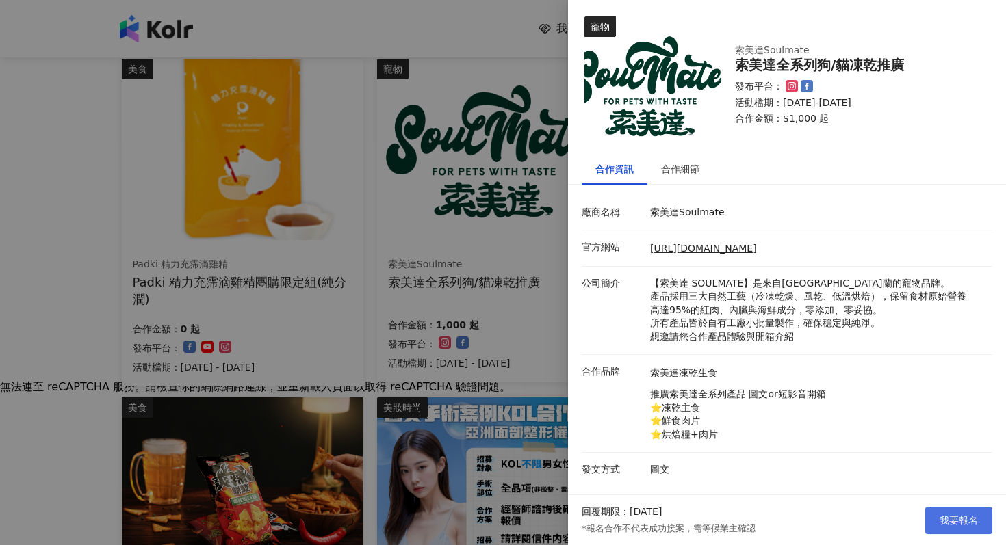
click at [962, 518] on span "我要報名" at bounding box center [958, 520] width 38 height 11
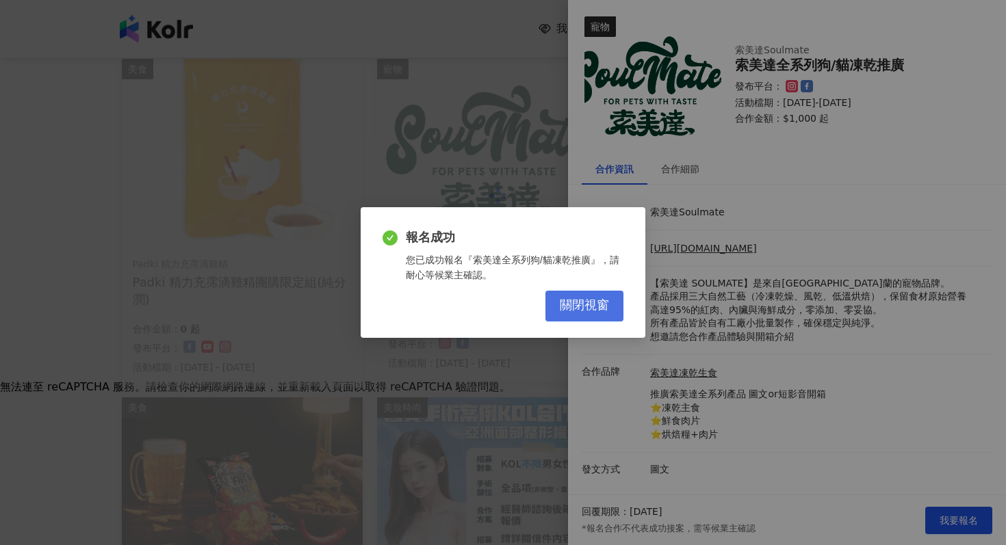
click at [603, 300] on span "關閉視窗" at bounding box center [584, 305] width 49 height 15
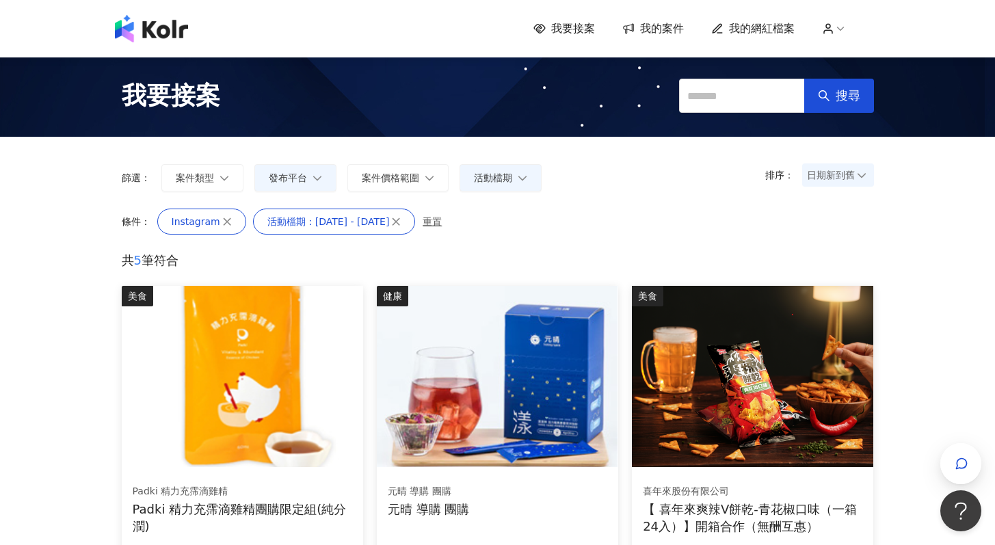
scroll to position [21, 0]
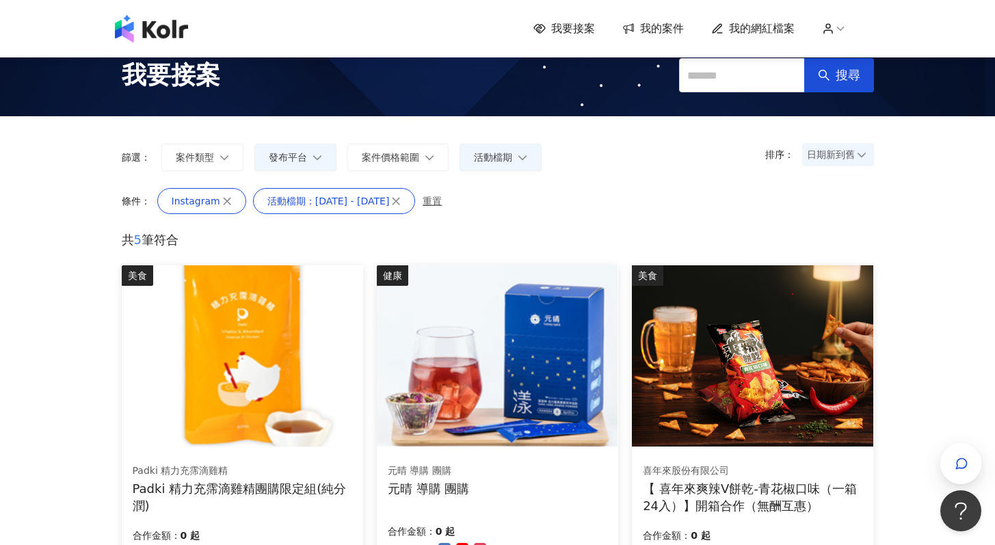
click at [759, 359] on img at bounding box center [752, 355] width 241 height 181
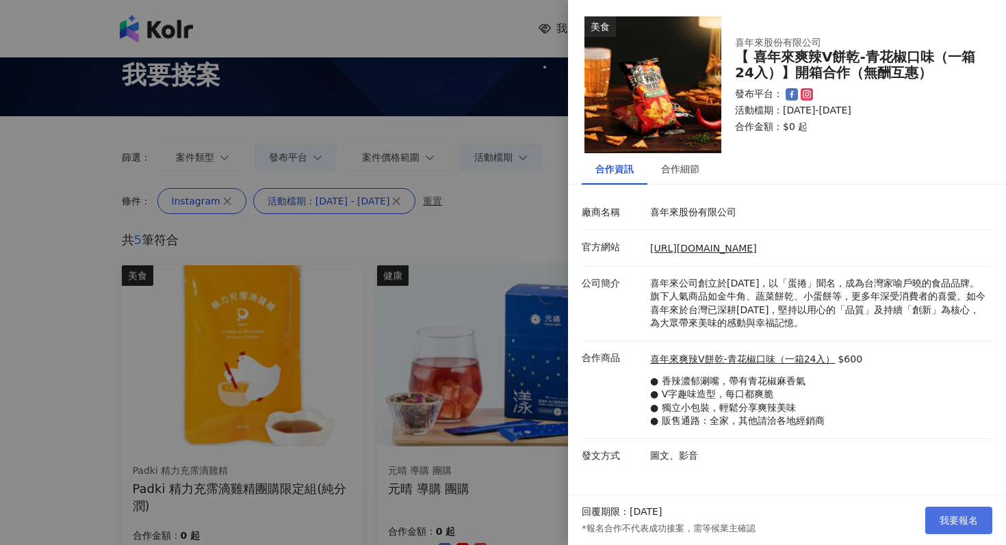
click at [981, 512] on button "我要報名" at bounding box center [958, 520] width 67 height 27
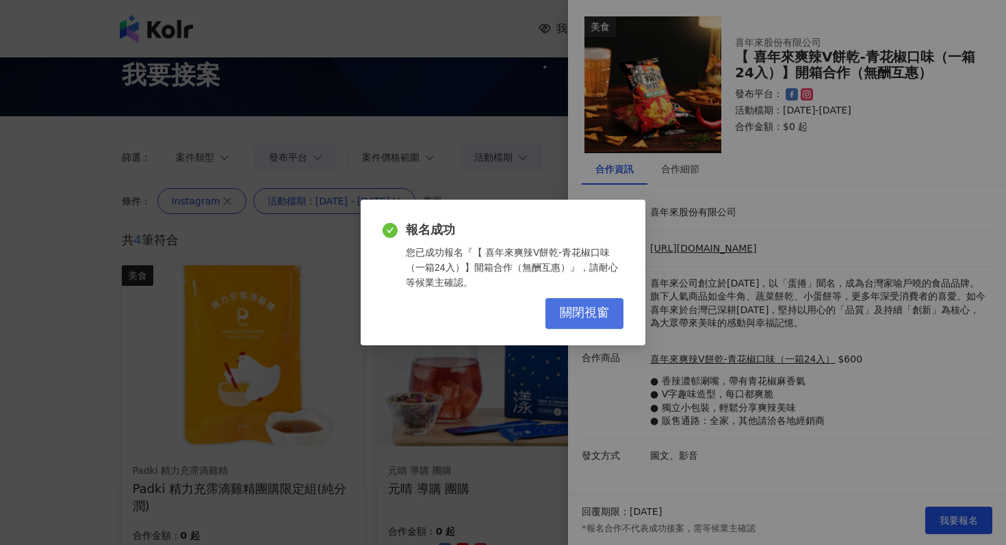
click at [605, 317] on span "關閉視窗" at bounding box center [584, 313] width 49 height 15
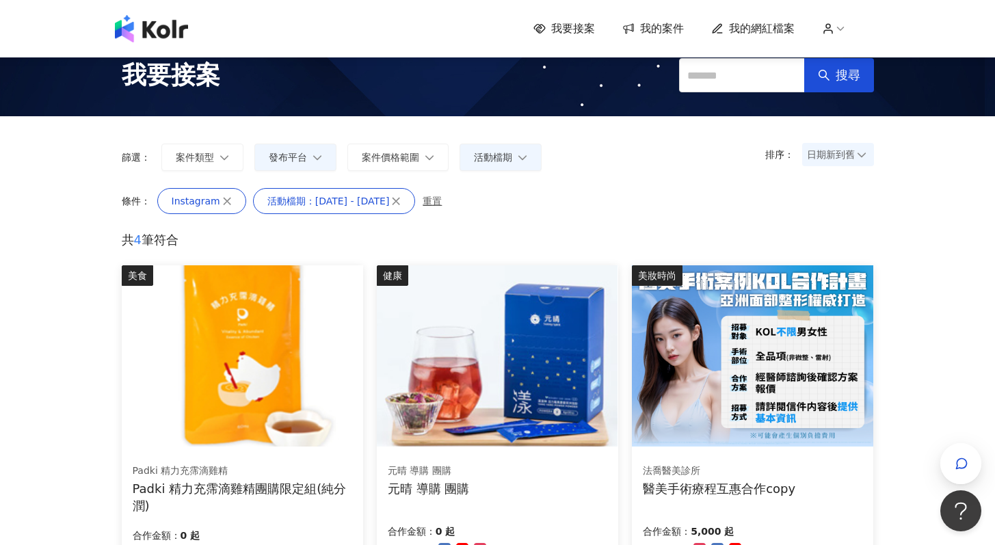
click at [640, 144] on form "排序： 日期新到舊 篩選： 案件類型 發布平台 案件價格範圍 活動檔期" at bounding box center [498, 157] width 753 height 27
click at [555, 26] on span "我要接案" at bounding box center [573, 28] width 44 height 15
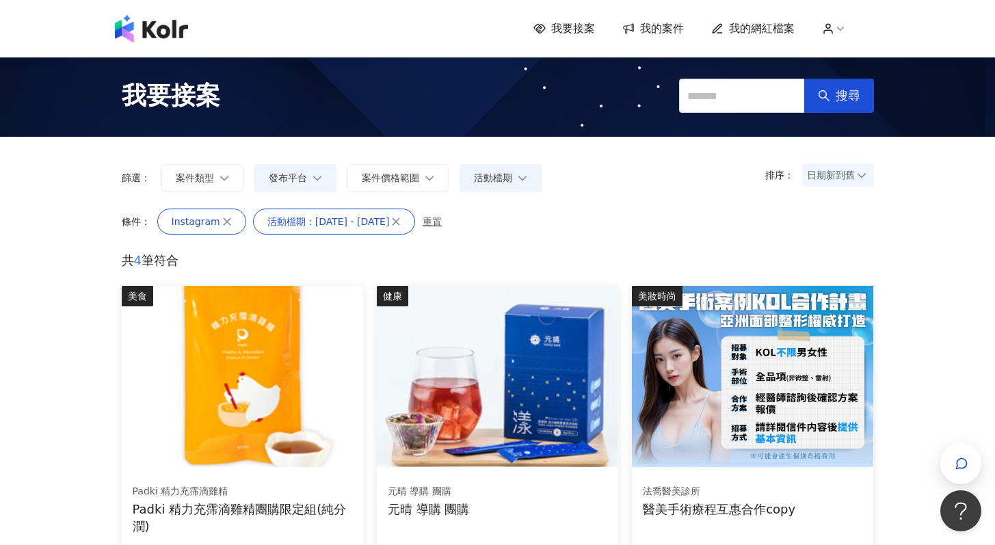
click at [584, 29] on span "我要接案" at bounding box center [573, 28] width 44 height 15
